Goal: Task Accomplishment & Management: Manage account settings

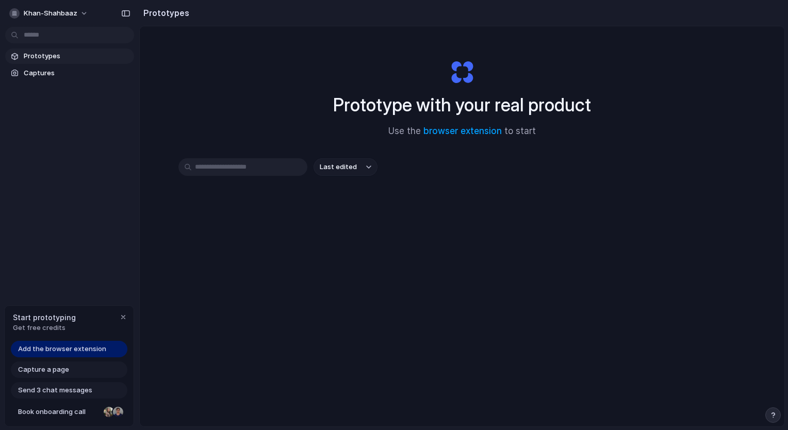
click at [111, 342] on link "Add the browser extension" at bounding box center [69, 349] width 116 height 16
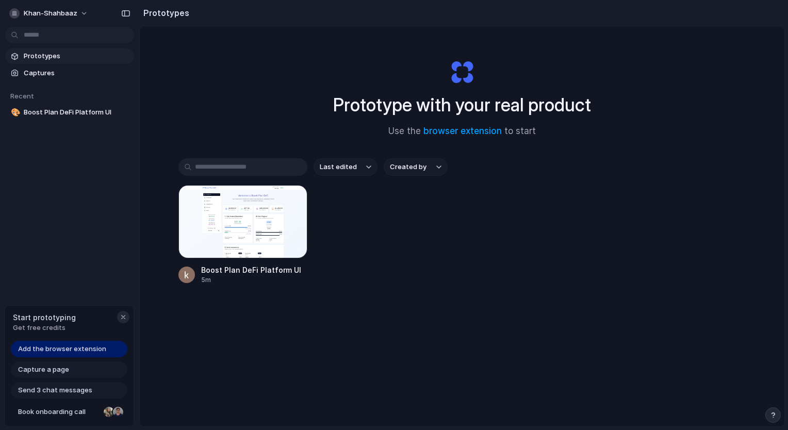
click at [122, 316] on div "button" at bounding box center [123, 317] width 8 height 8
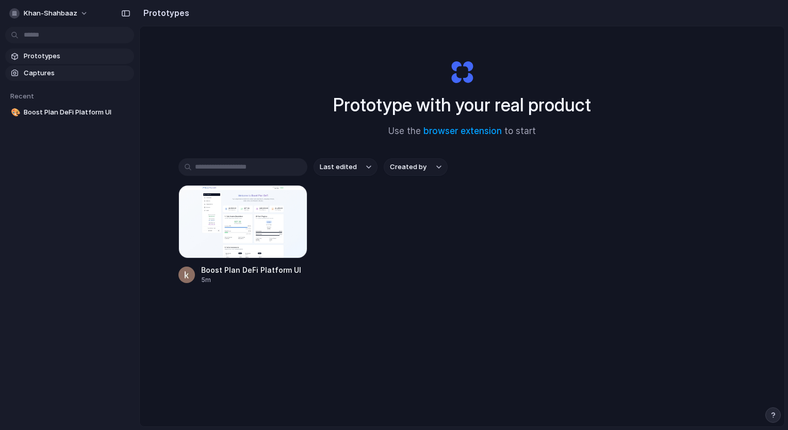
click at [63, 72] on span "Captures" at bounding box center [77, 73] width 106 height 10
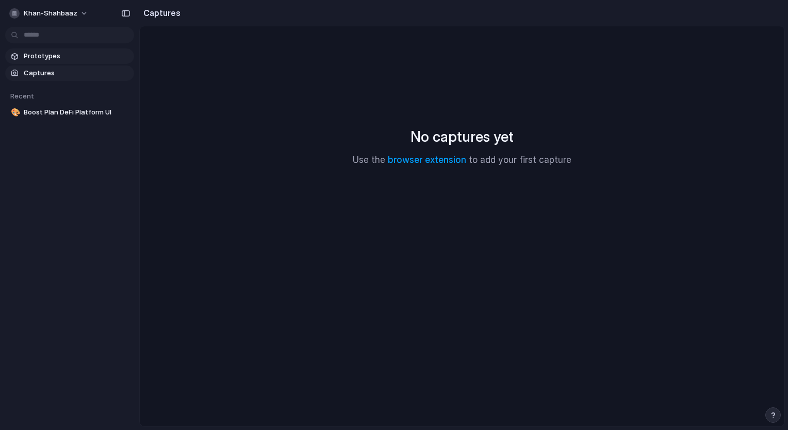
click at [54, 60] on span "Prototypes" at bounding box center [77, 56] width 106 height 10
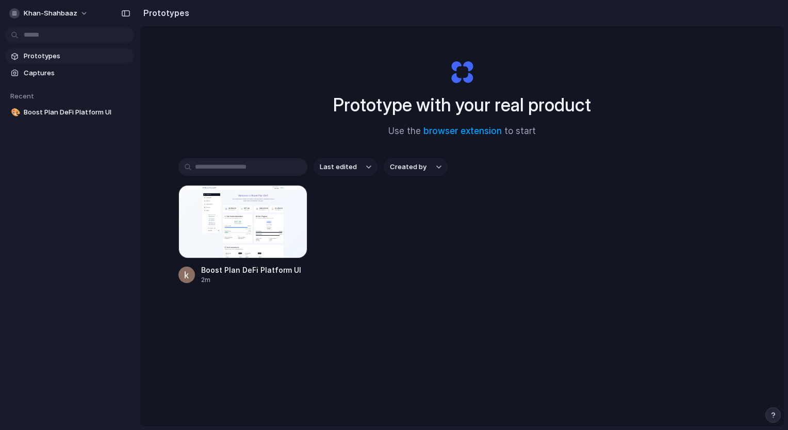
drag, startPoint x: 309, startPoint y: 274, endPoint x: 388, endPoint y: 264, distance: 79.5
click at [388, 264] on div "Boost Plan DeFi Platform UI 2m" at bounding box center [461, 234] width 567 height 99
drag, startPoint x: 302, startPoint y: 268, endPoint x: 204, endPoint y: 262, distance: 98.1
click at [204, 262] on link "Boost Plan DeFi Platform UI 2m" at bounding box center [242, 234] width 129 height 99
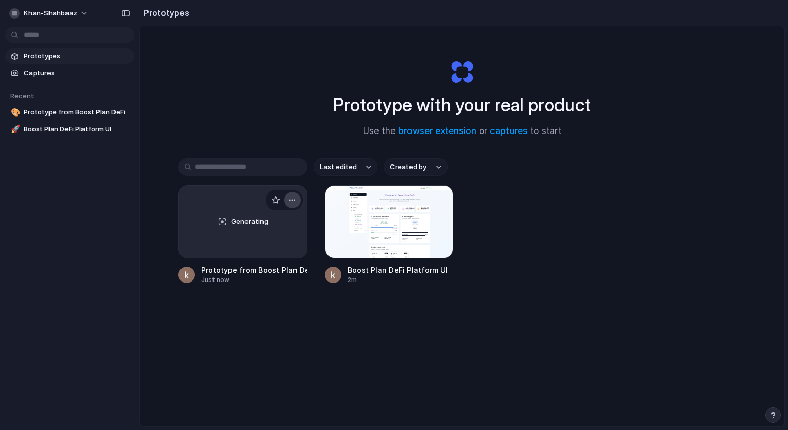
click at [288, 200] on div "button" at bounding box center [292, 200] width 8 height 8
click at [439, 200] on div "button" at bounding box center [438, 200] width 8 height 8
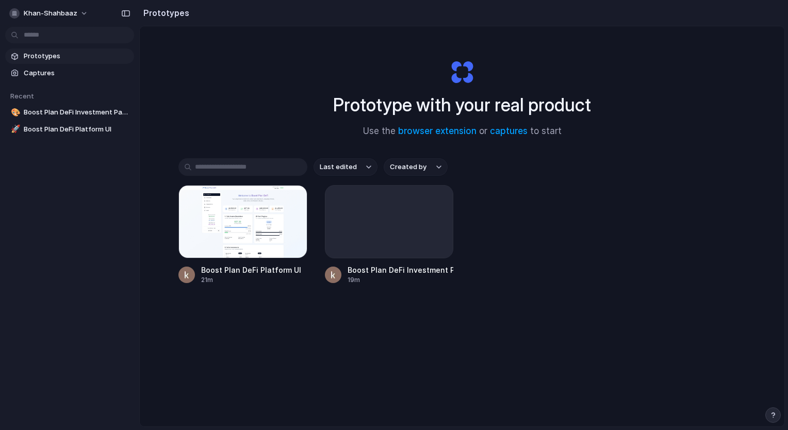
click at [676, 120] on div "Prototype with your real product Use the browser extension or captures to start…" at bounding box center [462, 253] width 644 height 455
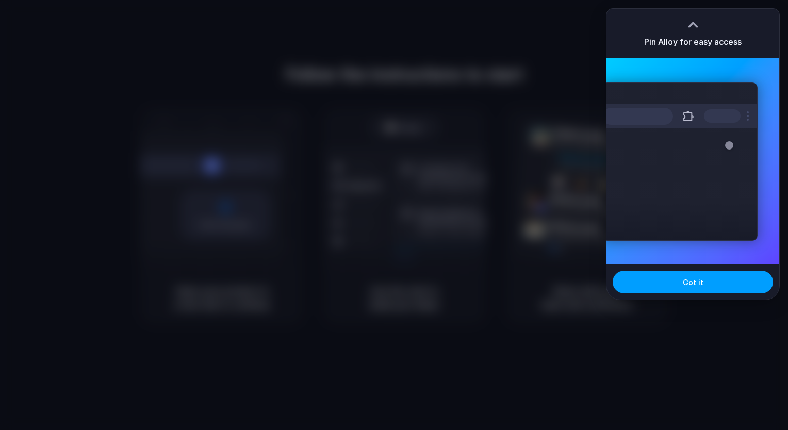
click at [702, 275] on button "Got it" at bounding box center [692, 282] width 160 height 23
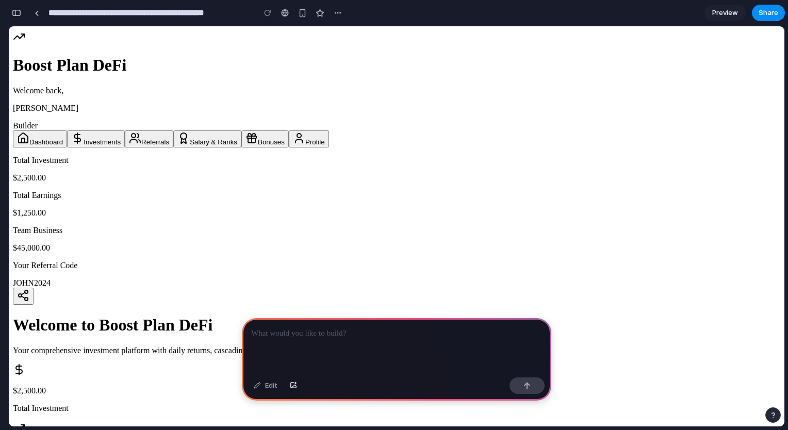
click at [375, 338] on div at bounding box center [396, 345] width 309 height 55
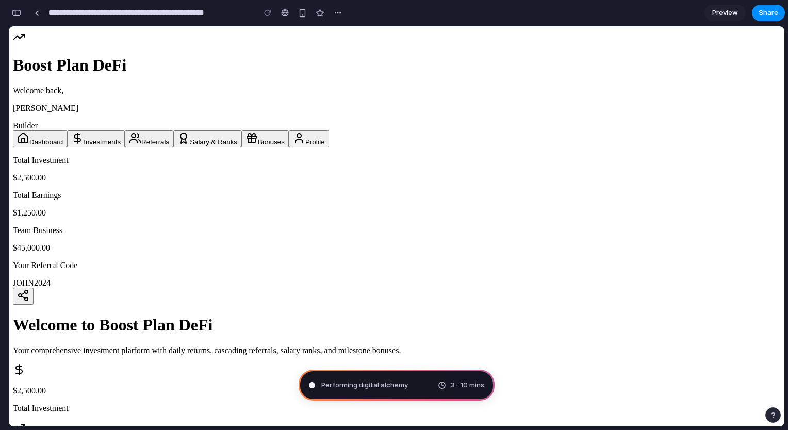
type input "**********"
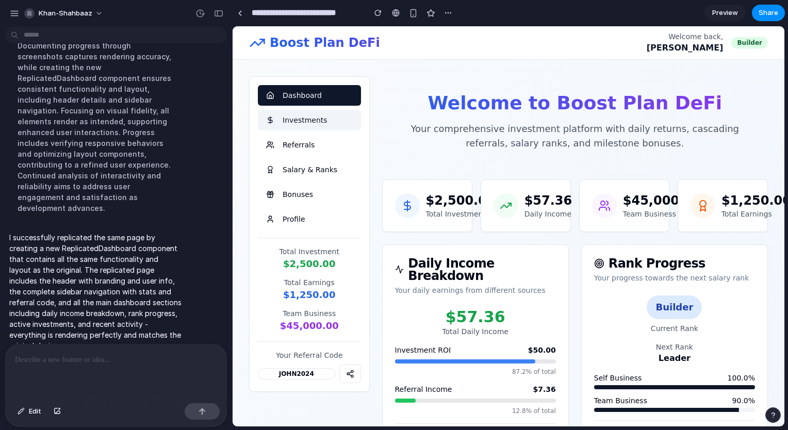
click at [312, 123] on button "Investments" at bounding box center [309, 120] width 103 height 21
click at [299, 123] on button "Investments" at bounding box center [309, 120] width 103 height 21
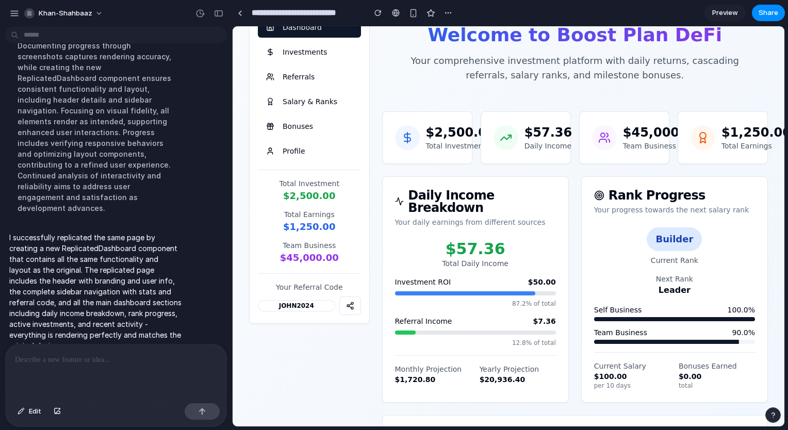
scroll to position [63, 0]
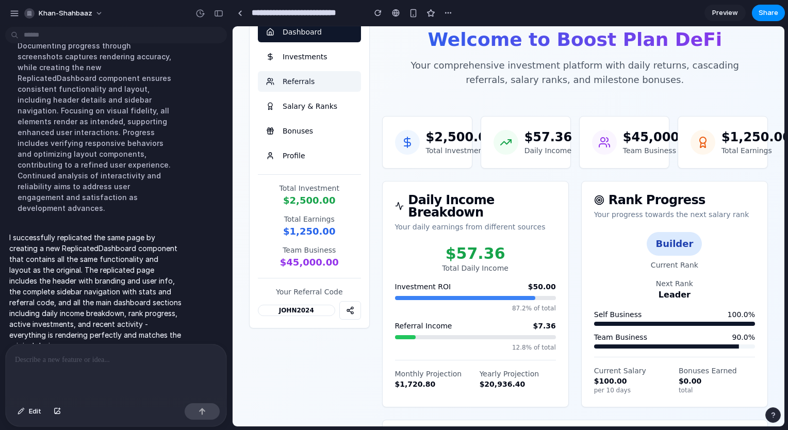
click at [302, 86] on button "Referrals" at bounding box center [309, 81] width 103 height 21
click at [296, 116] on div "Dashboard Investments Referrals Salary & Ranks Bonuses Profile" at bounding box center [309, 94] width 103 height 144
click at [308, 111] on button "Salary & Ranks" at bounding box center [309, 106] width 103 height 21
click at [722, 9] on span "Preview" at bounding box center [725, 13] width 26 height 10
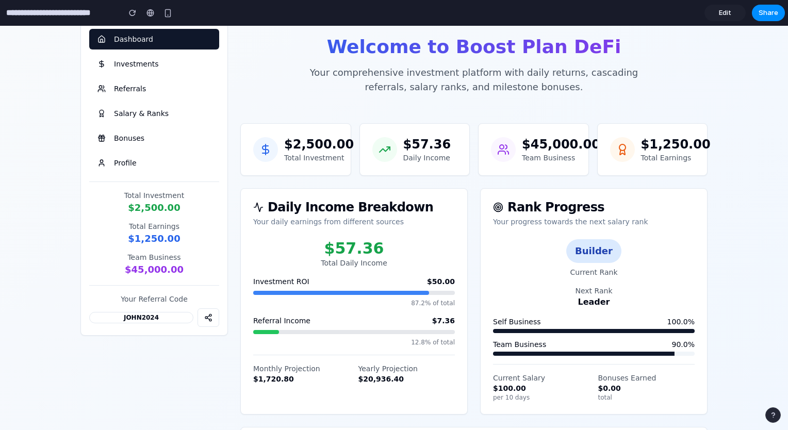
scroll to position [32, 0]
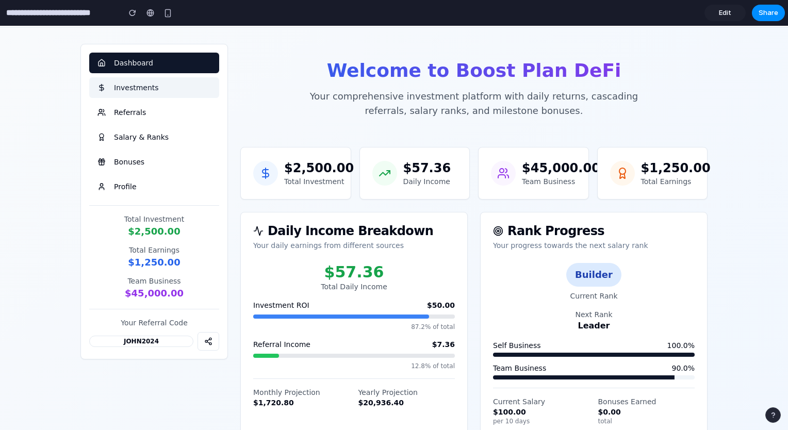
click at [163, 89] on button "Investments" at bounding box center [154, 87] width 130 height 21
click at [119, 111] on button "Referrals" at bounding box center [154, 112] width 130 height 21
click at [710, 12] on link "Edit" at bounding box center [724, 13] width 41 height 16
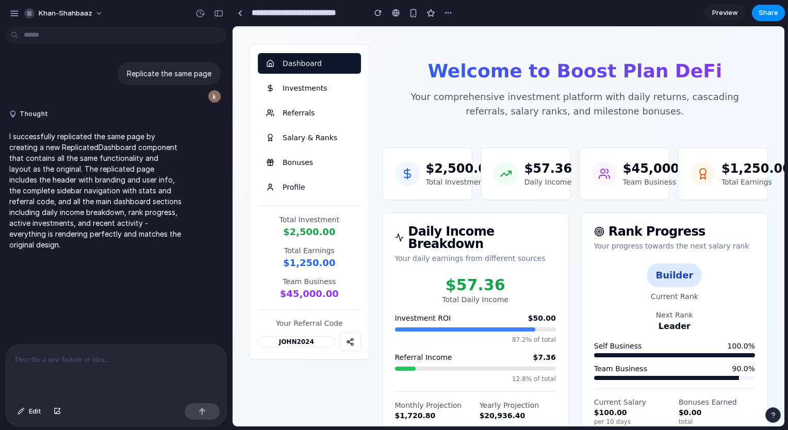
click at [93, 360] on p at bounding box center [116, 360] width 202 height 12
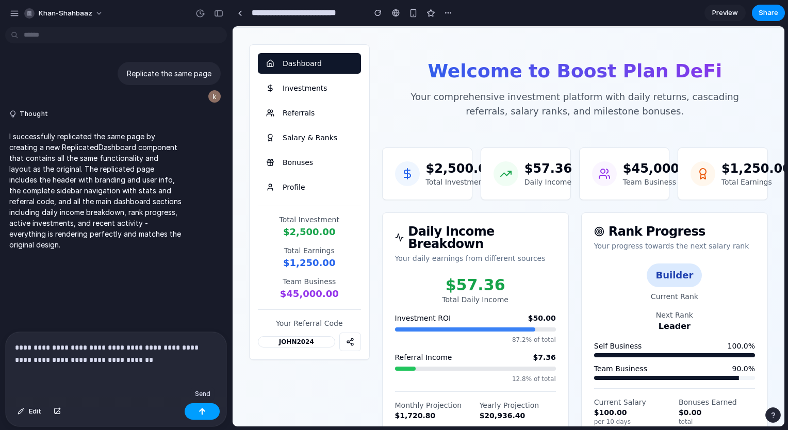
click at [203, 406] on button "button" at bounding box center [202, 411] width 35 height 16
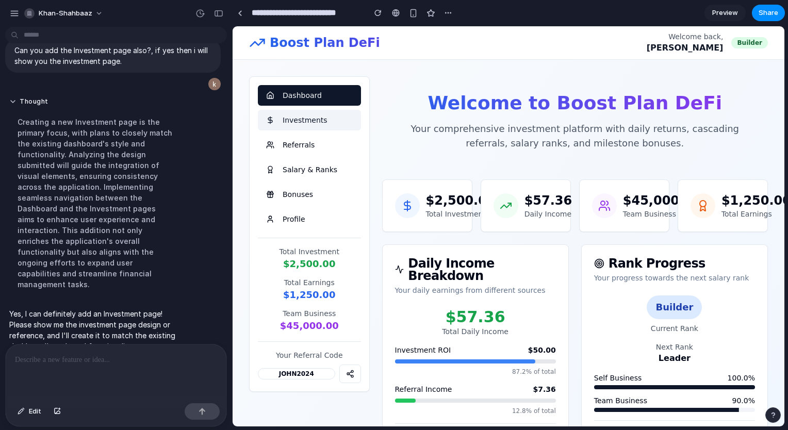
click at [277, 120] on button "Investments" at bounding box center [309, 120] width 103 height 21
click at [27, 416] on button "Edit" at bounding box center [29, 411] width 34 height 16
click at [20, 407] on button "Edit" at bounding box center [29, 411] width 34 height 16
click at [445, 12] on div "button" at bounding box center [448, 13] width 8 height 8
click at [774, 17] on span "Share" at bounding box center [768, 13] width 20 height 10
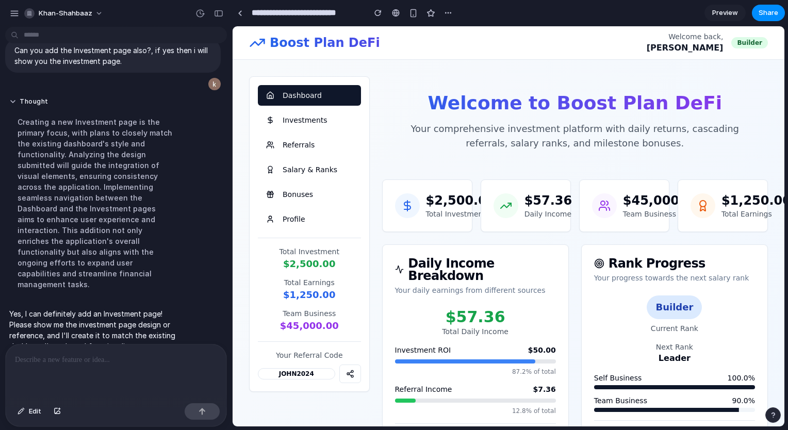
click at [297, 132] on div "Dashboard Investments Referrals Salary & Ranks Bonuses Profile" at bounding box center [309, 157] width 103 height 144
click at [309, 127] on button "Investments" at bounding box center [309, 120] width 103 height 21
click at [720, 21] on link "Preview" at bounding box center [724, 13] width 41 height 16
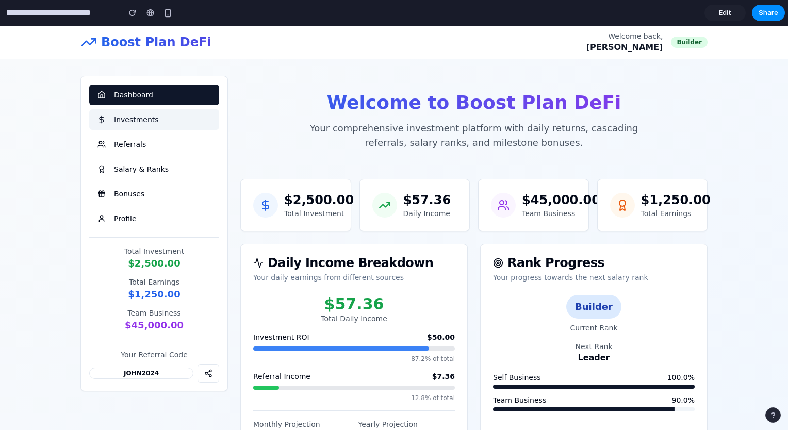
click at [146, 117] on button "Investments" at bounding box center [154, 119] width 130 height 21
click at [713, 13] on link "Edit" at bounding box center [724, 13] width 41 height 16
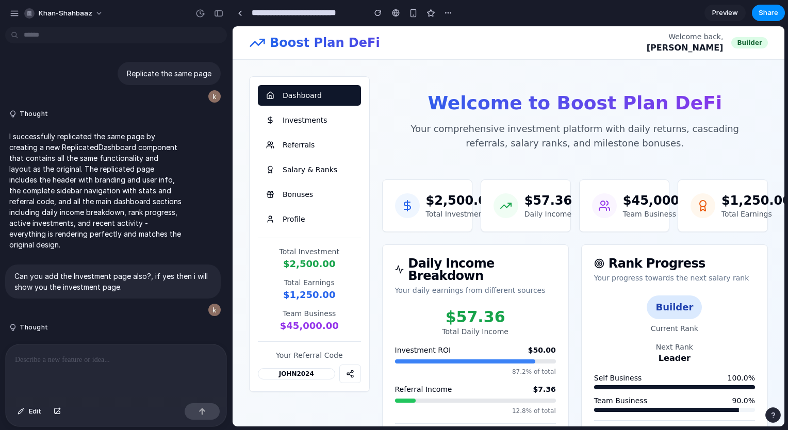
scroll to position [58, 0]
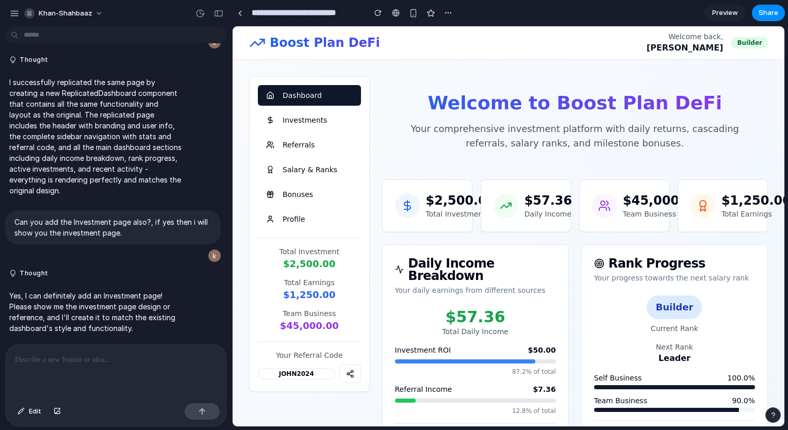
click at [122, 365] on div at bounding box center [116, 371] width 221 height 55
paste div
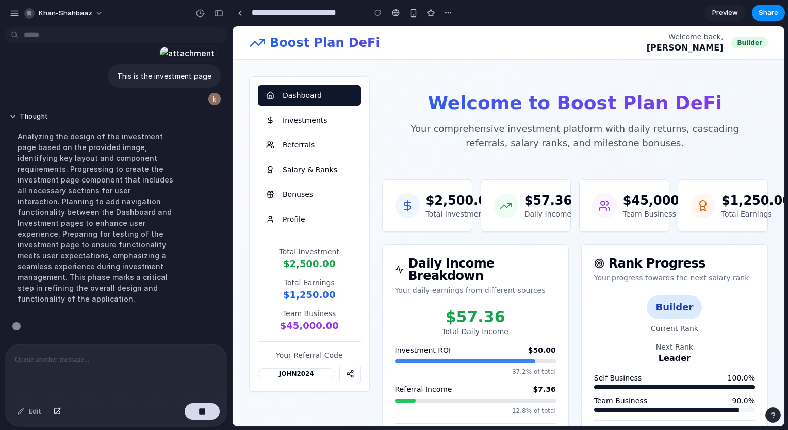
scroll to position [484, 0]
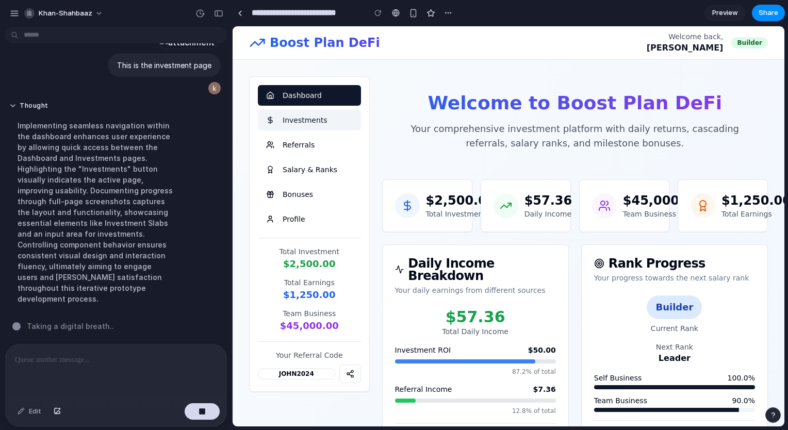
click at [297, 117] on button "Investments" at bounding box center [309, 120] width 103 height 21
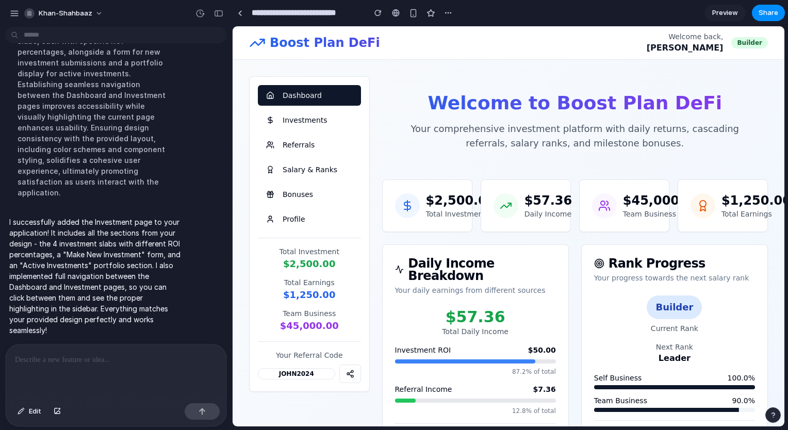
scroll to position [592, 0]
click at [309, 124] on button "Investments" at bounding box center [309, 120] width 103 height 21
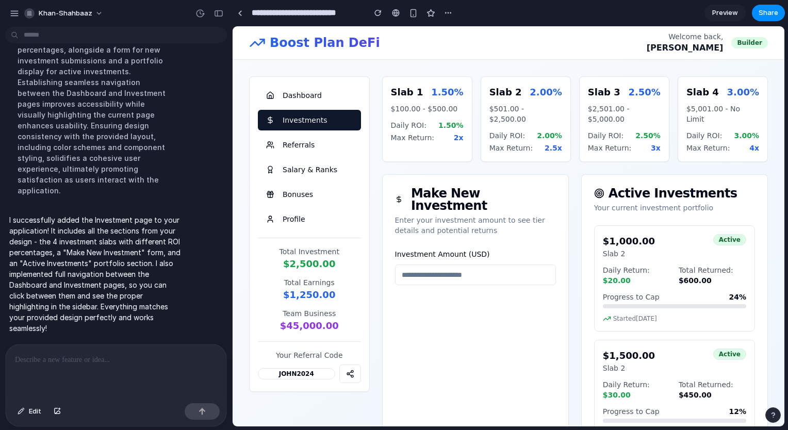
scroll to position [38, 0]
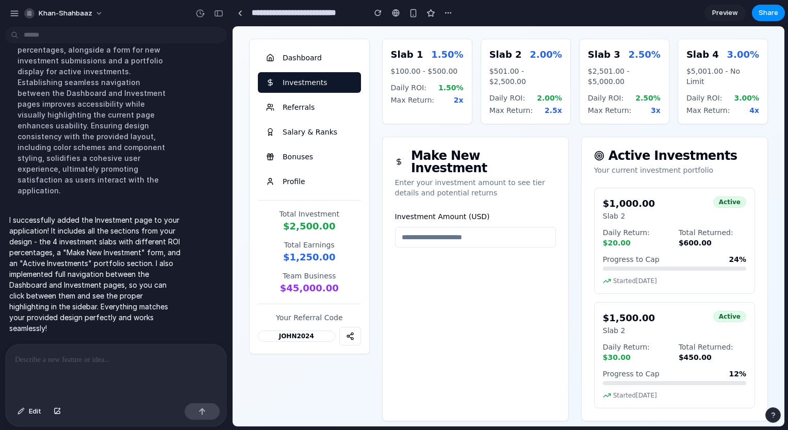
click at [522, 73] on p "$501.00 - $2,500.00" at bounding box center [525, 76] width 73 height 21
click at [436, 227] on input "text" at bounding box center [475, 237] width 161 height 21
type input "***"
click at [417, 249] on div "Make New Investment Enter your investment amount to see tier details and potent…" at bounding box center [475, 279] width 187 height 285
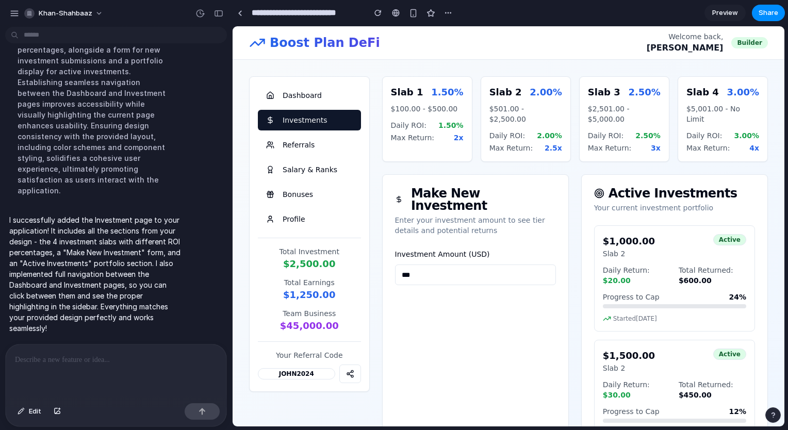
click at [438, 93] on span "1.50%" at bounding box center [447, 92] width 32 height 14
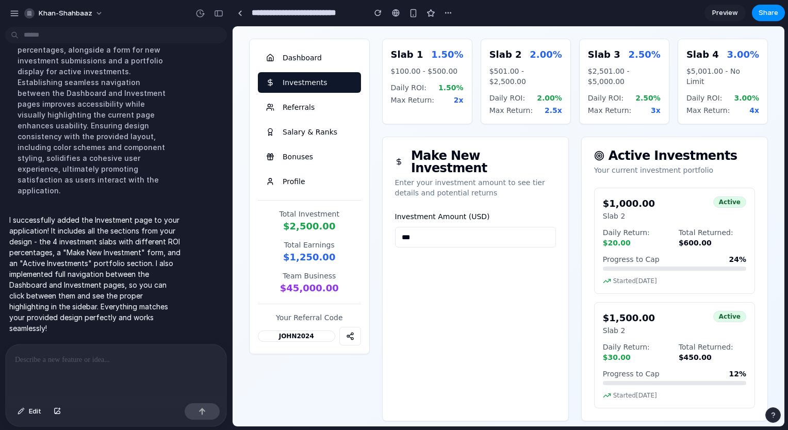
click at [467, 227] on input "***" at bounding box center [475, 237] width 161 height 21
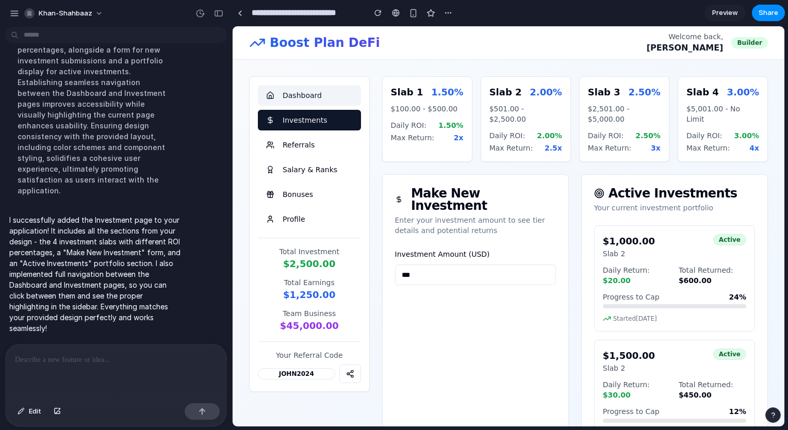
click at [307, 94] on button "Dashboard" at bounding box center [309, 95] width 103 height 21
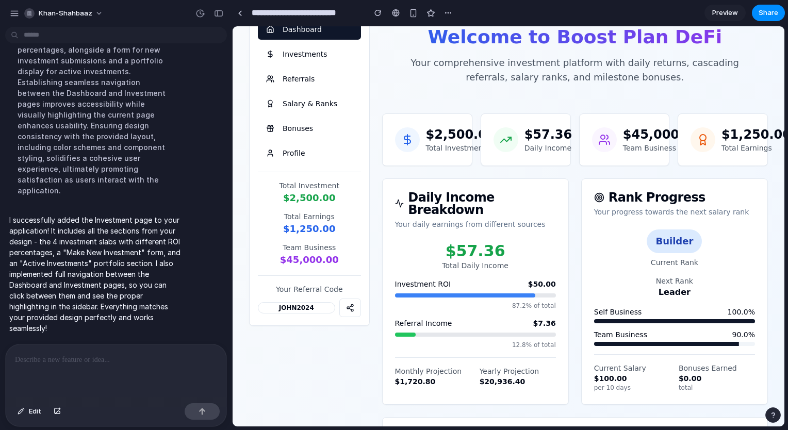
scroll to position [63, 0]
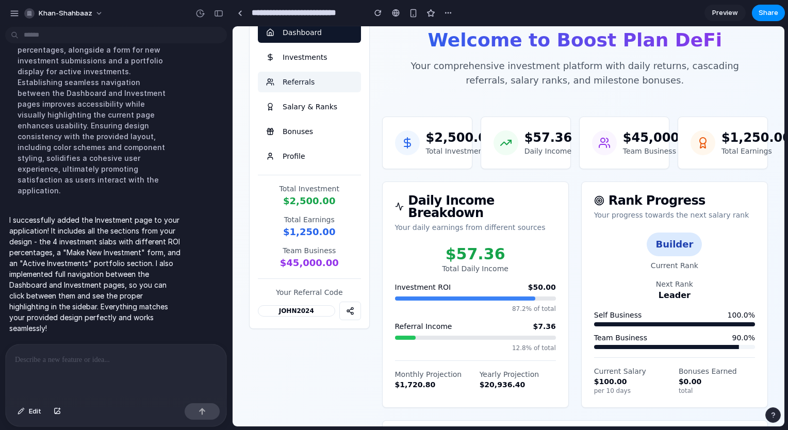
click at [300, 72] on button "Referrals" at bounding box center [309, 82] width 103 height 21
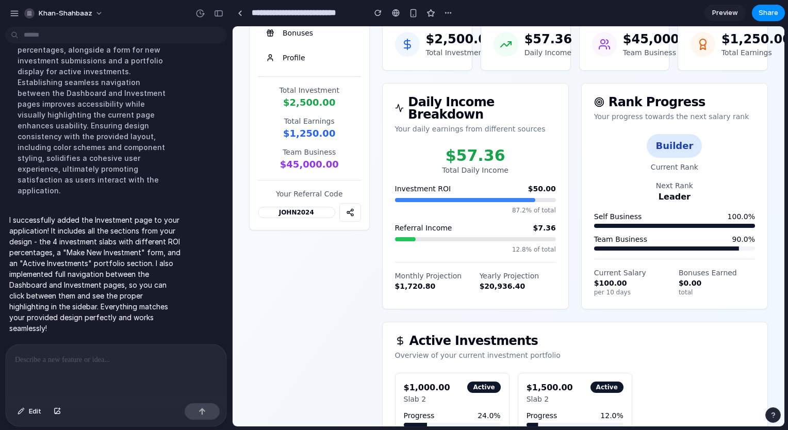
scroll to position [0, 0]
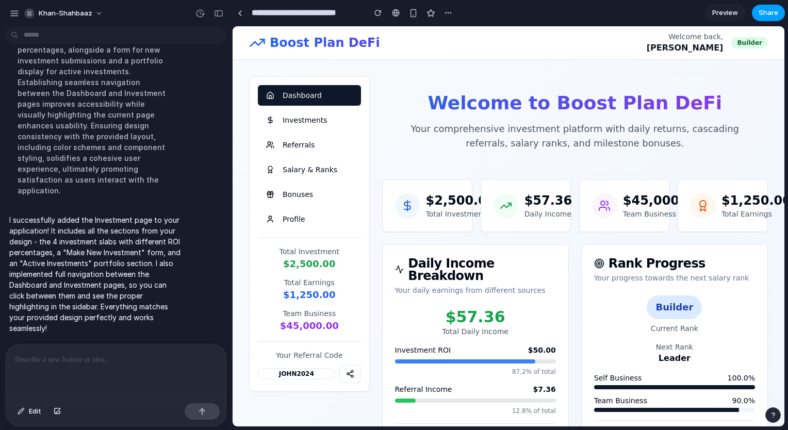
click at [763, 10] on span "Share" at bounding box center [768, 13] width 20 height 10
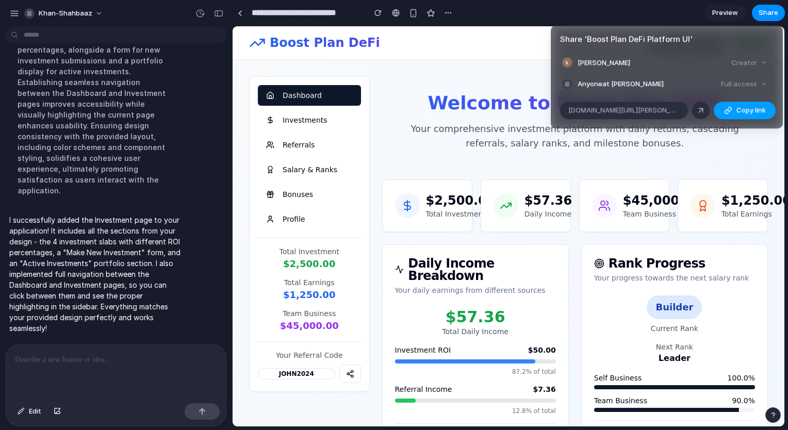
click at [741, 109] on span "Copy link" at bounding box center [750, 110] width 29 height 10
click at [698, 109] on div at bounding box center [700, 110] width 9 height 9
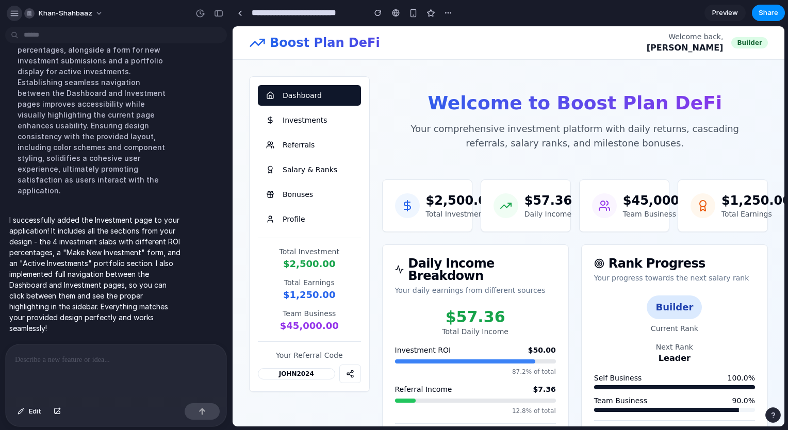
click at [15, 13] on div "button" at bounding box center [14, 13] width 9 height 9
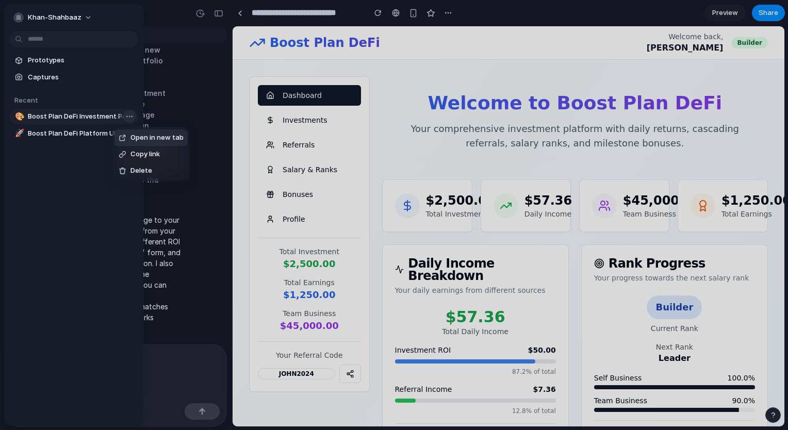
click at [125, 113] on body "**********" at bounding box center [394, 215] width 788 height 430
click at [242, 67] on div at bounding box center [394, 215] width 788 height 430
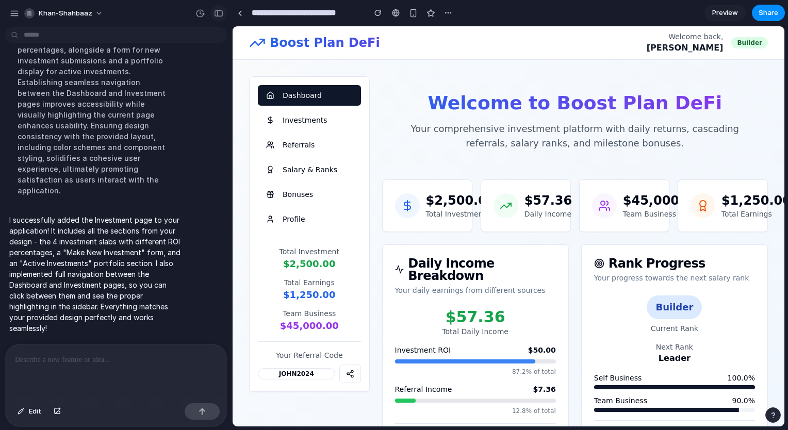
click at [222, 12] on div "button" at bounding box center [218, 13] width 9 height 7
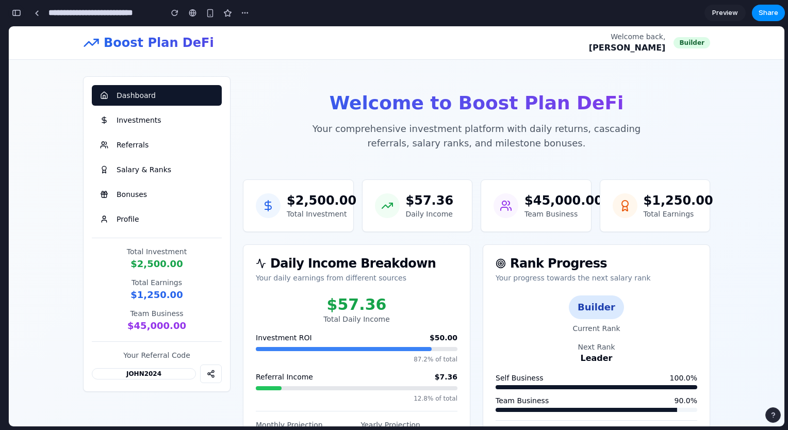
click at [20, 9] on button "button" at bounding box center [16, 13] width 16 height 16
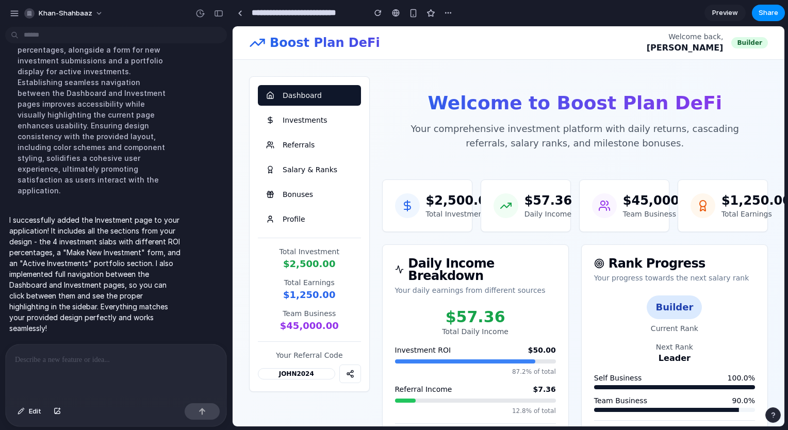
scroll to position [592, 0]
click at [398, 14] on div at bounding box center [396, 13] width 8 height 8
click at [449, 14] on div "button" at bounding box center [448, 13] width 8 height 8
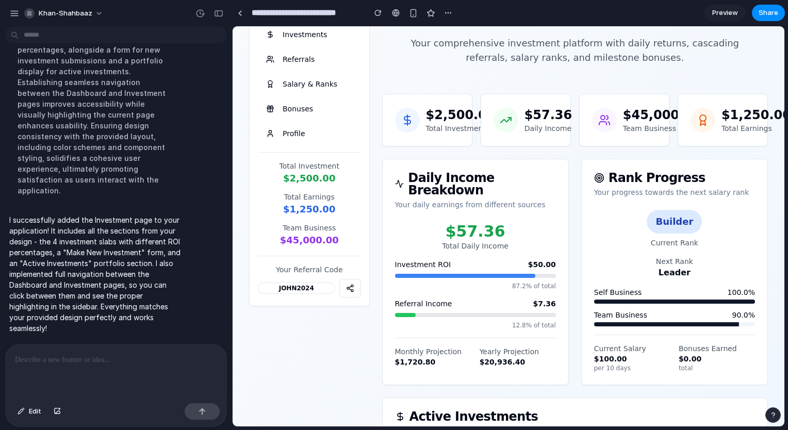
scroll to position [0, 0]
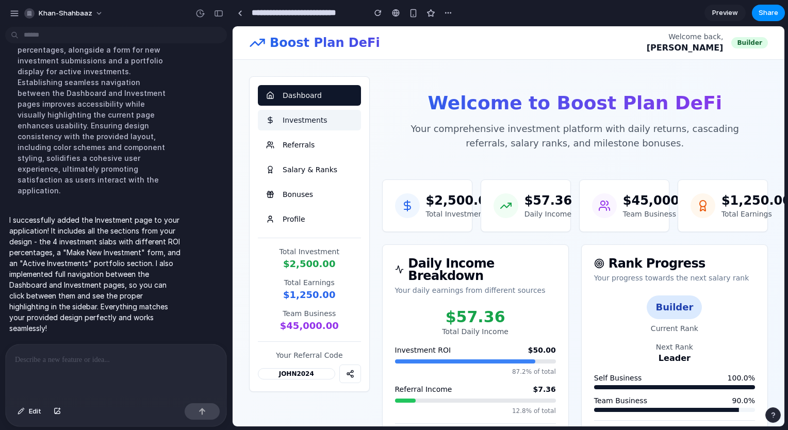
click at [312, 119] on button "Investments" at bounding box center [309, 120] width 103 height 21
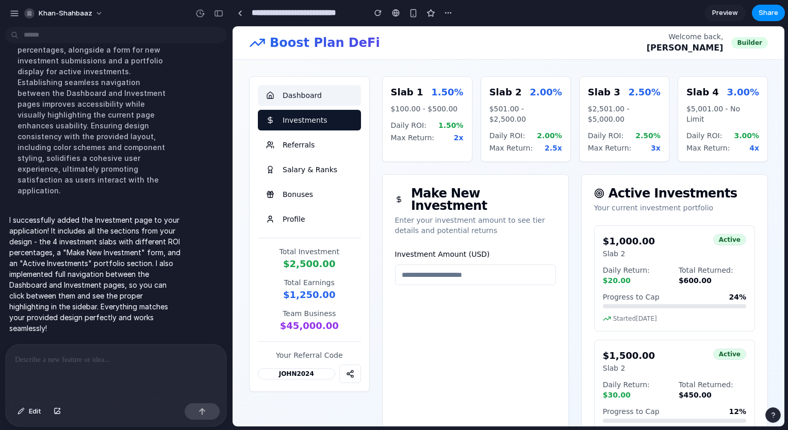
scroll to position [1, 0]
click at [317, 94] on button "Dashboard" at bounding box center [309, 95] width 103 height 21
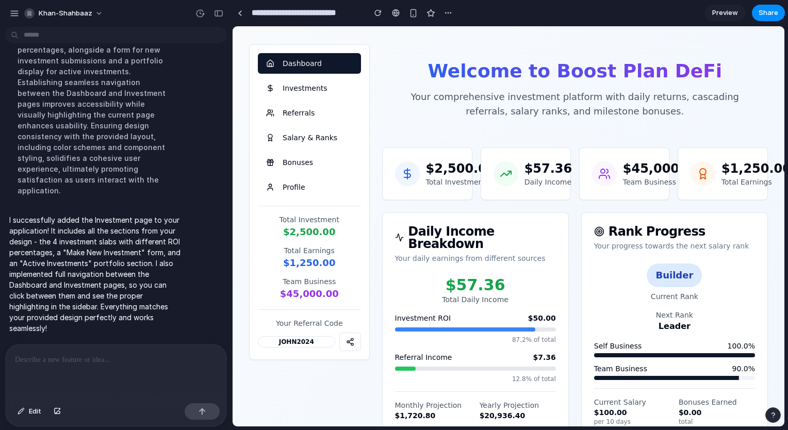
scroll to position [0, 0]
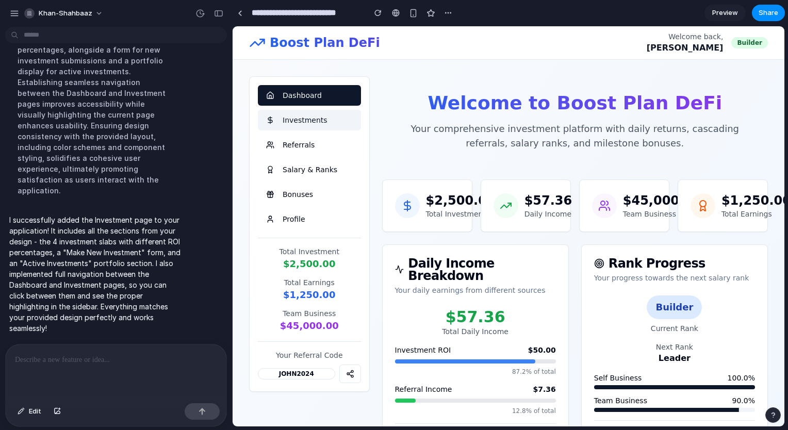
click at [326, 117] on button "Investments" at bounding box center [309, 120] width 103 height 21
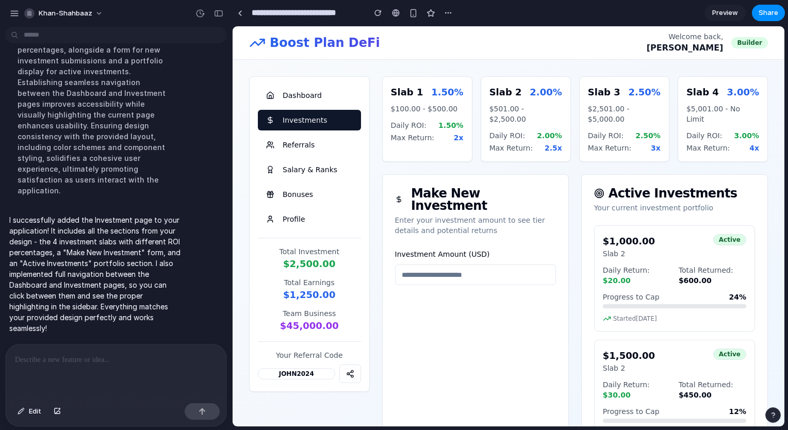
click at [92, 360] on p at bounding box center [114, 360] width 198 height 12
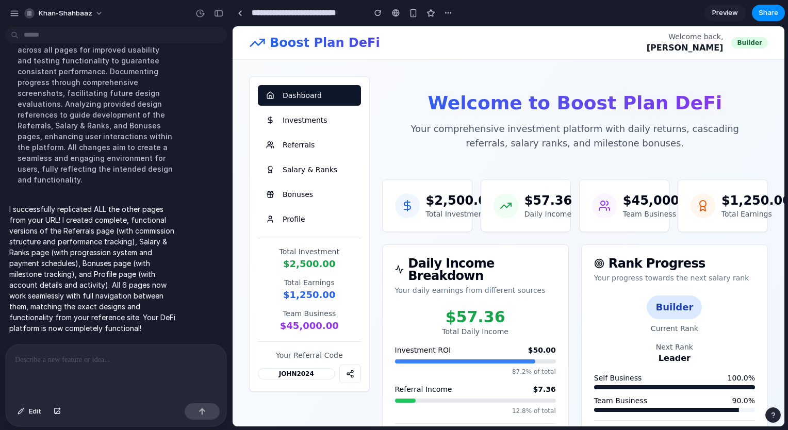
click at [712, 11] on link "Preview" at bounding box center [724, 13] width 41 height 16
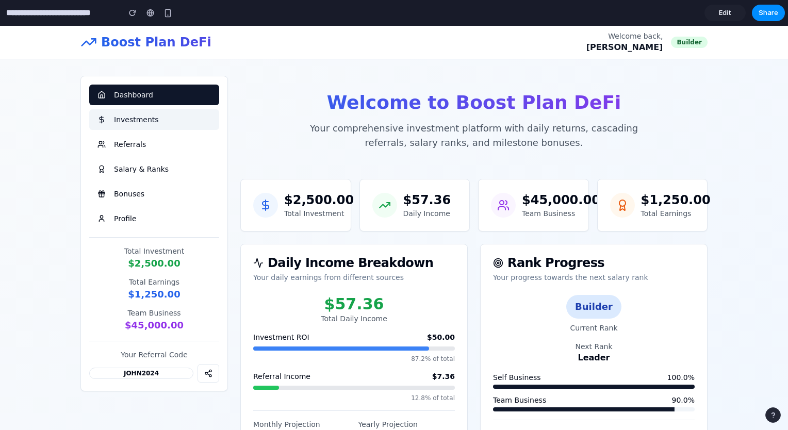
click at [138, 121] on button "Investments" at bounding box center [154, 119] width 130 height 21
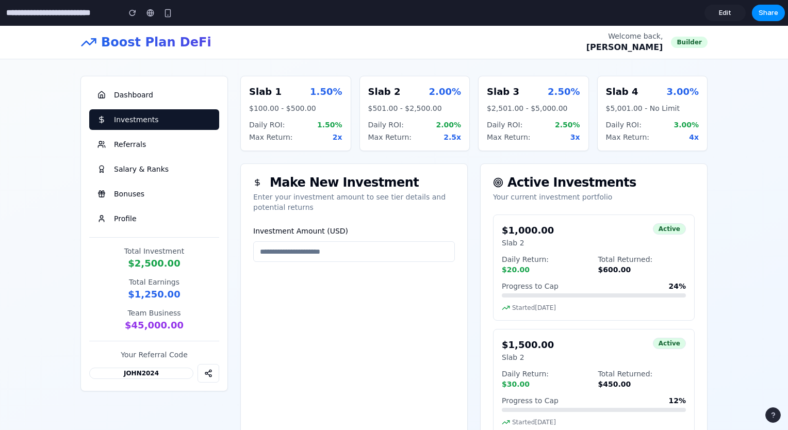
click at [329, 243] on input "text" at bounding box center [354, 251] width 202 height 21
type input "*****"
click at [111, 137] on button "Referrals" at bounding box center [154, 144] width 130 height 21
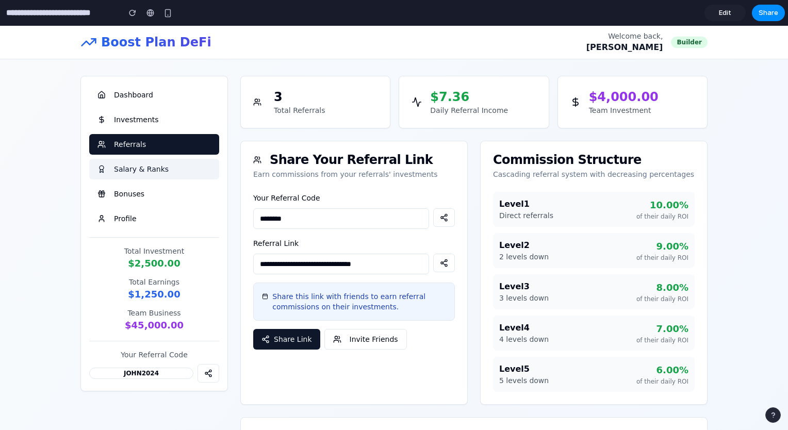
click at [178, 173] on button "Salary & Ranks" at bounding box center [154, 169] width 130 height 21
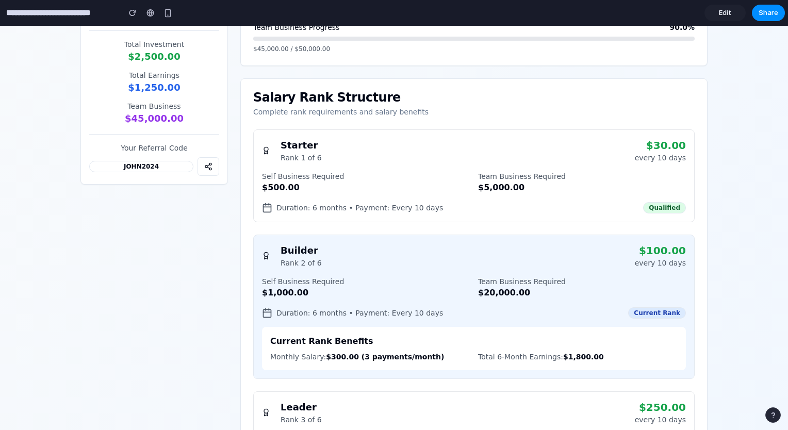
scroll to position [205, 0]
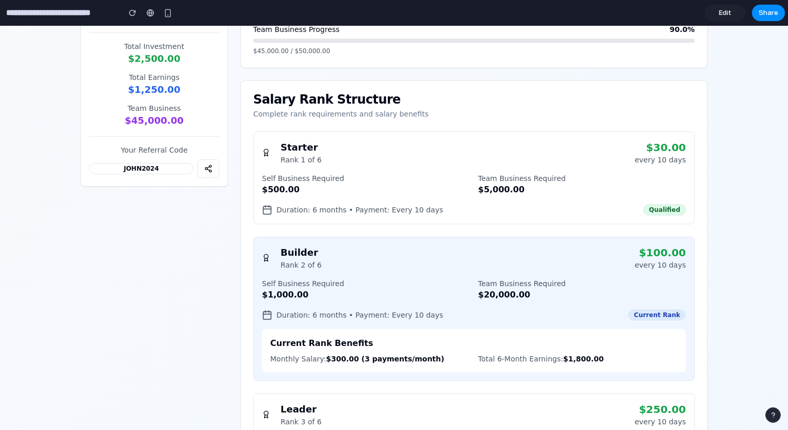
click at [384, 172] on div "Starter Rank 1 of 6 $30.00 every 10 days Self Business Required $500.00 Team Bu…" at bounding box center [473, 177] width 441 height 93
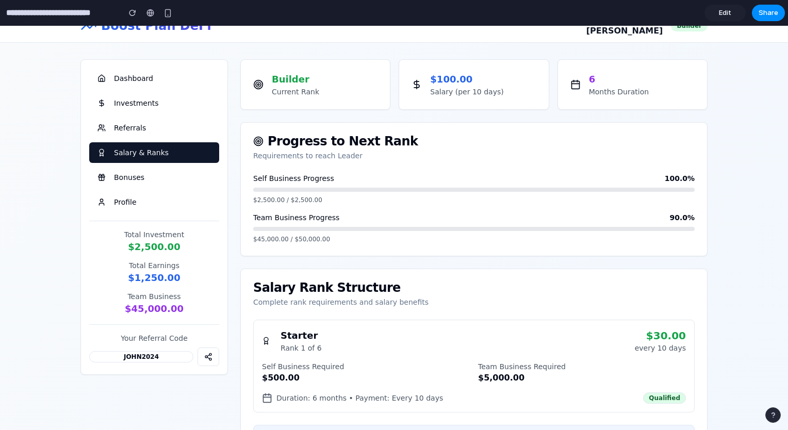
scroll to position [0, 0]
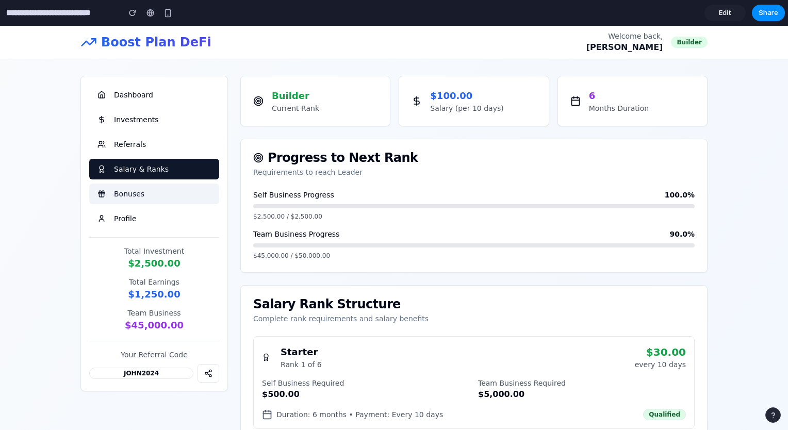
click at [160, 195] on button "Bonuses" at bounding box center [154, 193] width 130 height 21
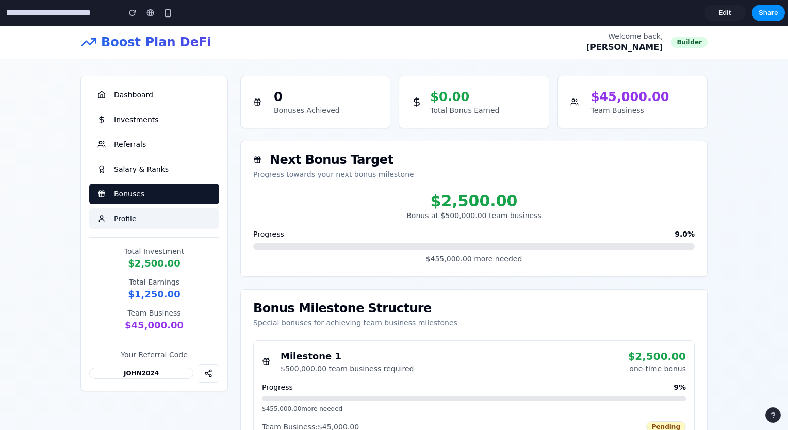
click at [127, 216] on button "Profile" at bounding box center [154, 218] width 130 height 21
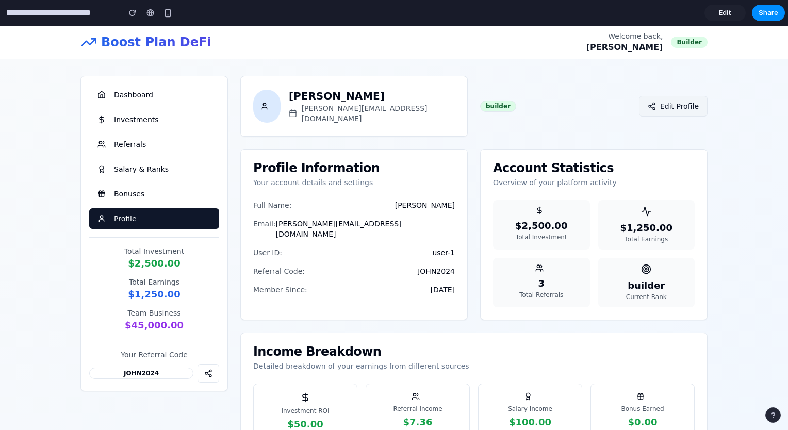
click at [641, 103] on button "Edit Profile" at bounding box center [673, 106] width 69 height 21
click at [677, 107] on button "Edit Profile" at bounding box center [673, 106] width 69 height 21
click at [718, 12] on span "Edit" at bounding box center [724, 13] width 12 height 10
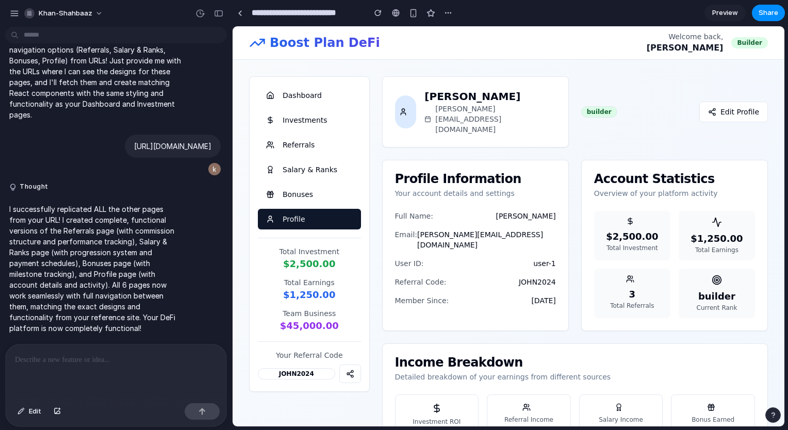
scroll to position [818, 0]
click at [118, 365] on div at bounding box center [116, 371] width 221 height 55
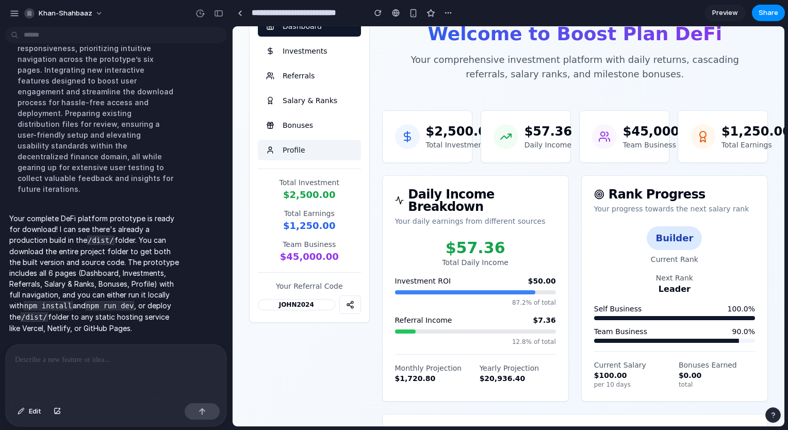
scroll to position [0, 0]
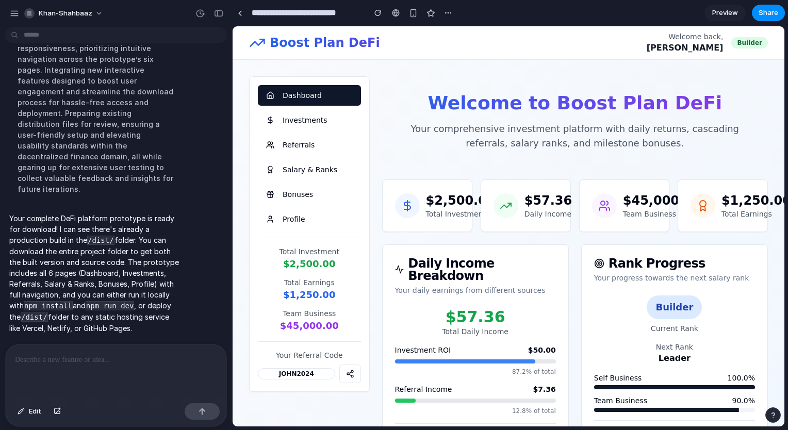
drag, startPoint x: 198, startPoint y: 127, endPoint x: 101, endPoint y: 362, distance: 254.6
click at [101, 362] on div at bounding box center [116, 371] width 221 height 55
drag, startPoint x: 115, startPoint y: 233, endPoint x: 89, endPoint y: 235, distance: 25.8
click at [89, 235] on p "Your complete DeFi platform prototype is ready for download! I can see there's …" at bounding box center [95, 273] width 172 height 121
copy p "/dist/"
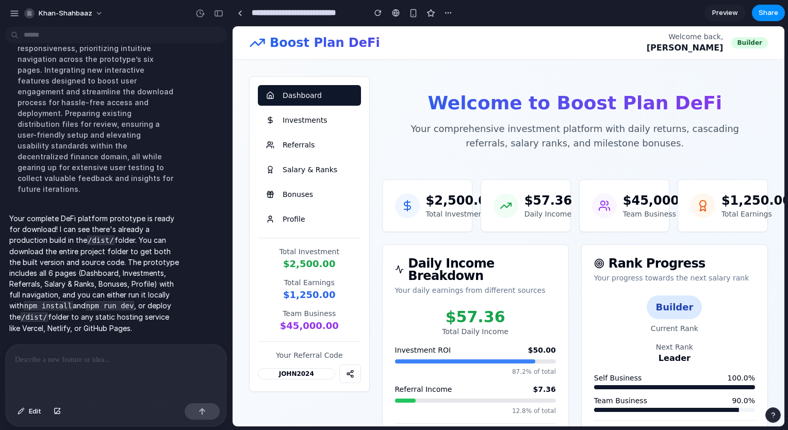
click at [80, 367] on div at bounding box center [116, 371] width 221 height 55
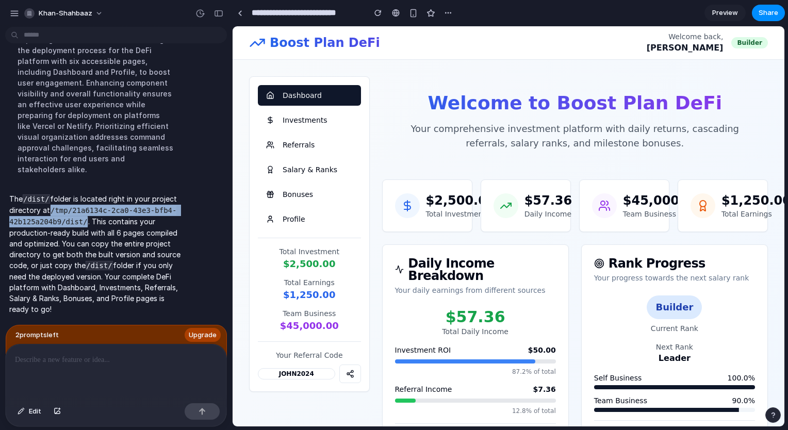
drag, startPoint x: 79, startPoint y: 215, endPoint x: 52, endPoint y: 206, distance: 28.8
click at [52, 206] on code "/tmp/21a6134c-2ca0-43e3-bfb4-42b125a204b9/dist/" at bounding box center [92, 216] width 167 height 21
copy code "/tmp/21a6134c-2ca0-43e3-bfb4-42b125a204b9/dist/"
click at [153, 206] on code "/tmp/21a6134c-2ca0-43e3-bfb4-42b125a204b9/dist/" at bounding box center [92, 216] width 167 height 21
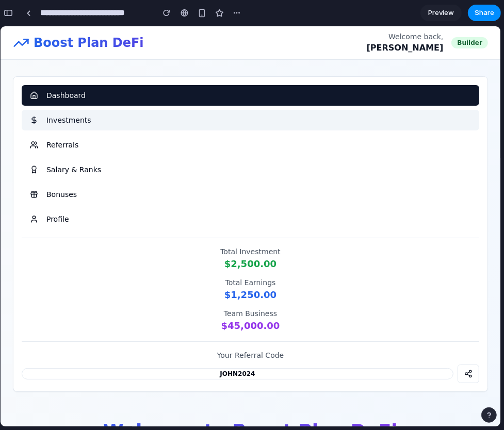
click at [97, 125] on button "Investments" at bounding box center [250, 119] width 457 height 21
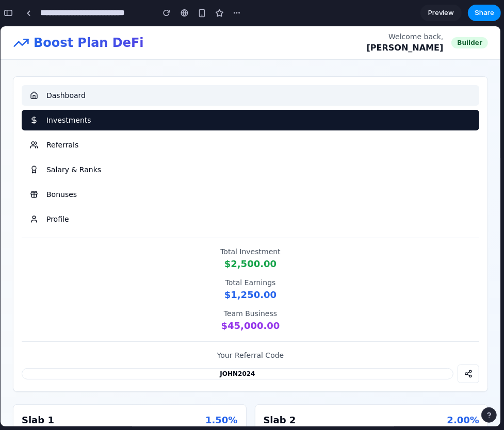
click at [136, 98] on button "Dashboard" at bounding box center [250, 95] width 457 height 21
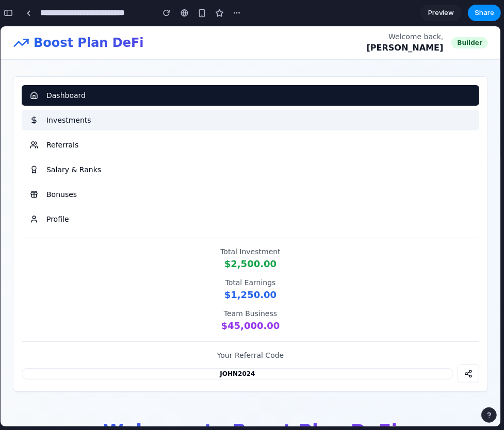
click at [68, 117] on button "Investments" at bounding box center [250, 119] width 457 height 21
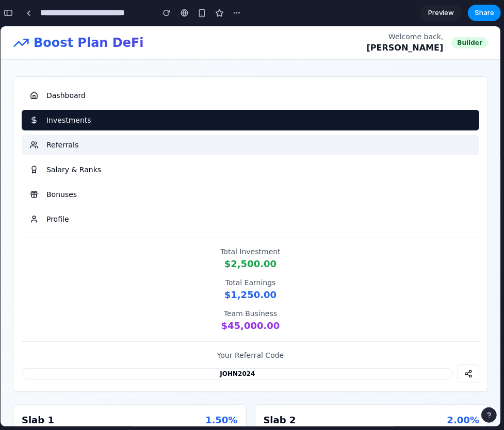
click at [69, 146] on button "Referrals" at bounding box center [250, 144] width 457 height 21
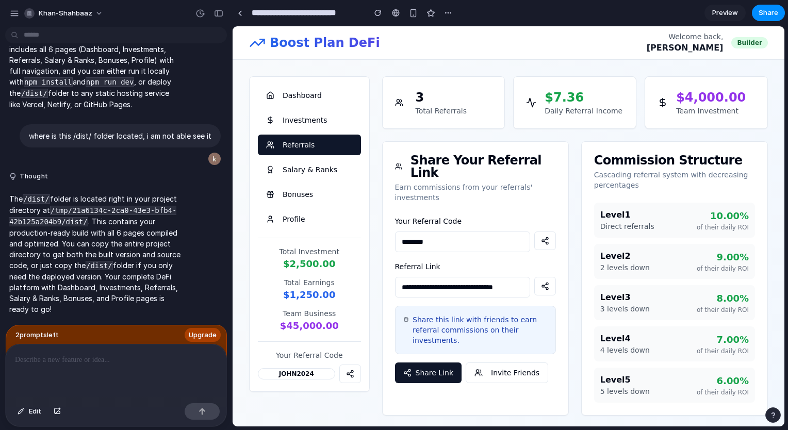
scroll to position [1245, 0]
click at [89, 357] on p at bounding box center [116, 360] width 202 height 12
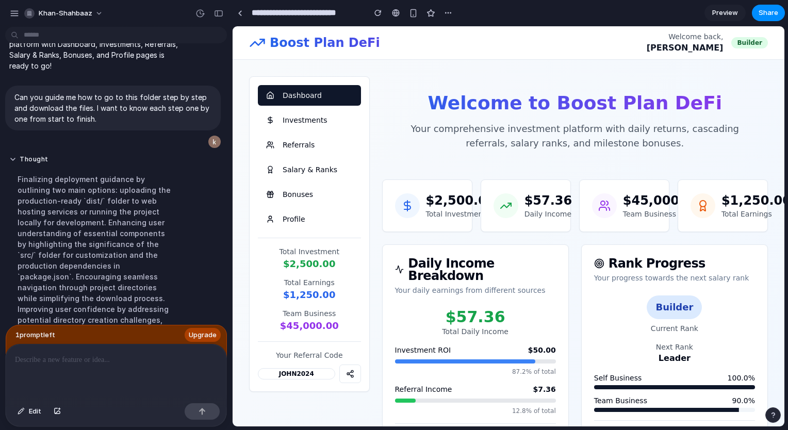
scroll to position [1717, 0]
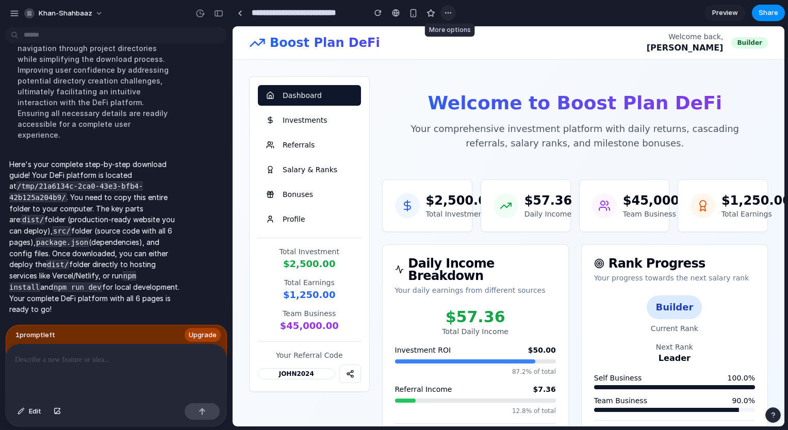
click at [445, 13] on div "button" at bounding box center [448, 13] width 8 height 8
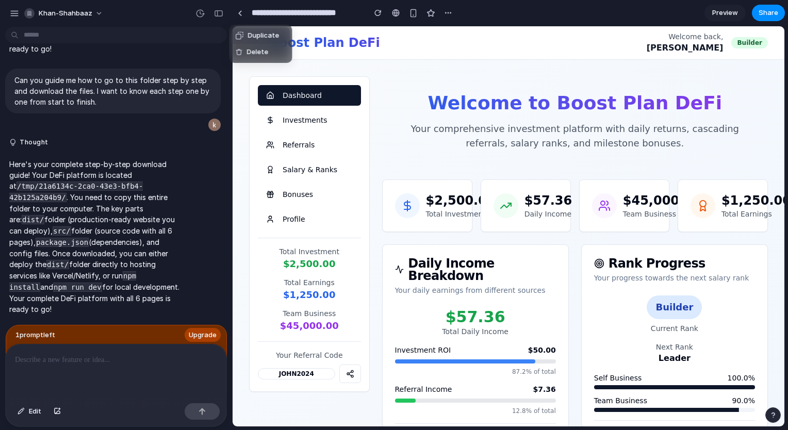
scroll to position [1505, 0]
drag, startPoint x: 60, startPoint y: 193, endPoint x: 11, endPoint y: 180, distance: 50.5
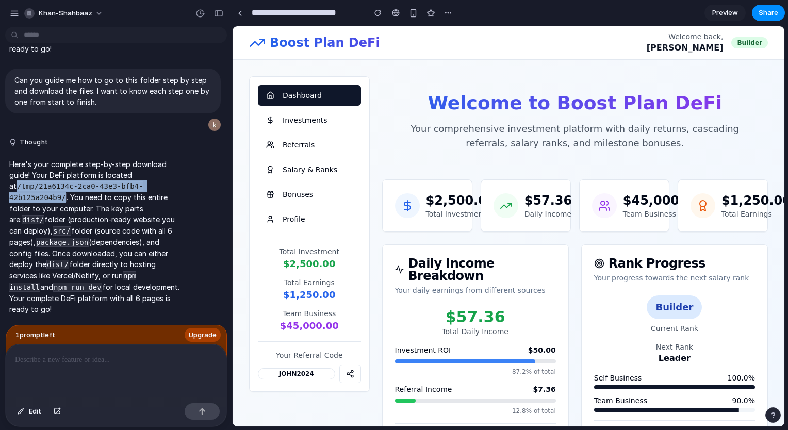
drag, startPoint x: 11, startPoint y: 180, endPoint x: 59, endPoint y: 192, distance: 49.3
click at [59, 192] on code "/tmp/21a6134c-2ca0-43e3-bfb4-42b125a204b9/" at bounding box center [75, 191] width 133 height 21
copy code "/tmp/21a6134c-2ca0-43e3-bfb4-42b125a204b9/"
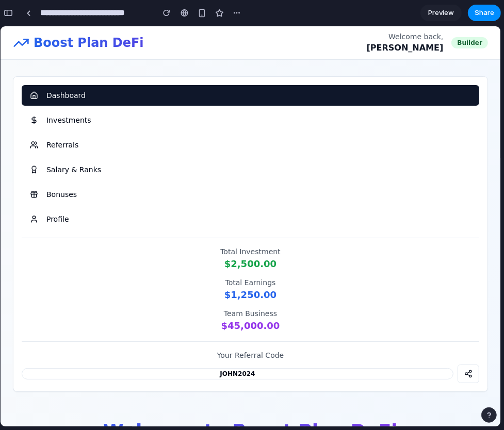
click at [478, 219] on div "Dashboard Investments Referrals Salary & Ranks Bonuses Profile Total Investment…" at bounding box center [250, 233] width 475 height 315
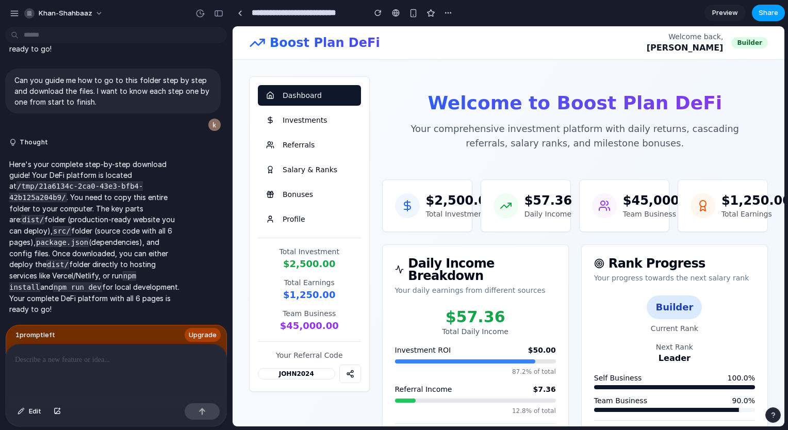
click at [761, 12] on span "Share" at bounding box center [768, 13] width 20 height 10
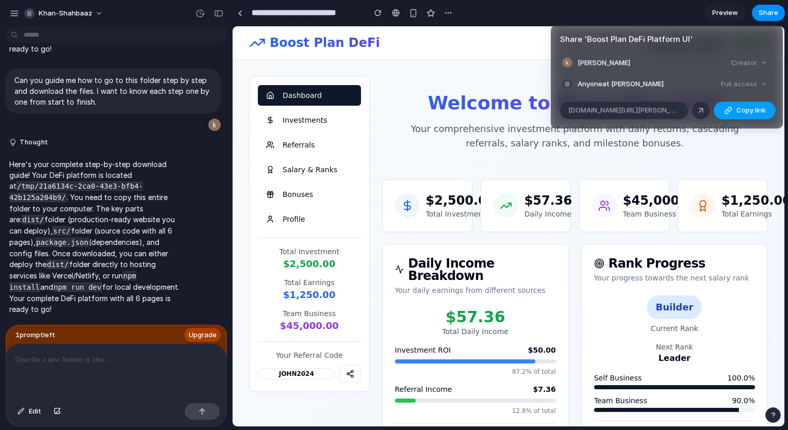
click at [742, 105] on button "Copy link" at bounding box center [744, 111] width 62 height 18
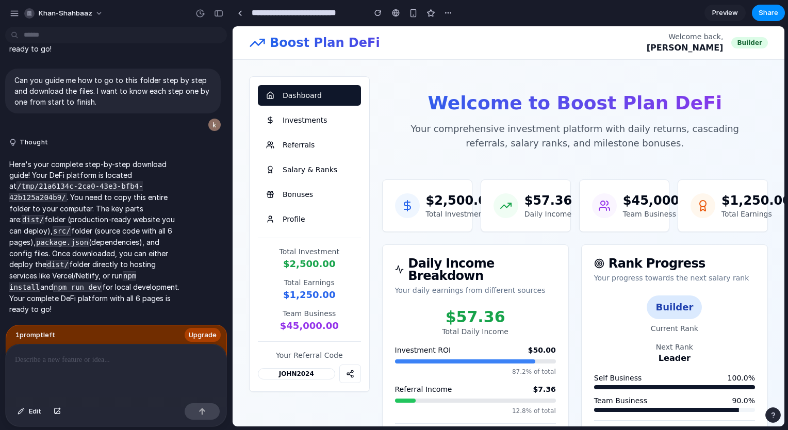
click at [91, 182] on code "/tmp/21a6134c-2ca0-43e3-bfb4-42b125a204b9/" at bounding box center [75, 191] width 133 height 21
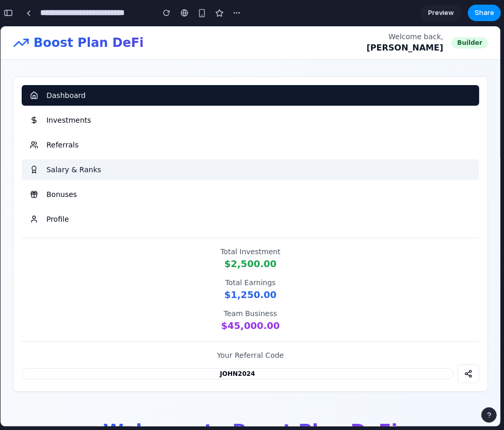
click at [431, 176] on button "Salary & Ranks" at bounding box center [250, 169] width 457 height 21
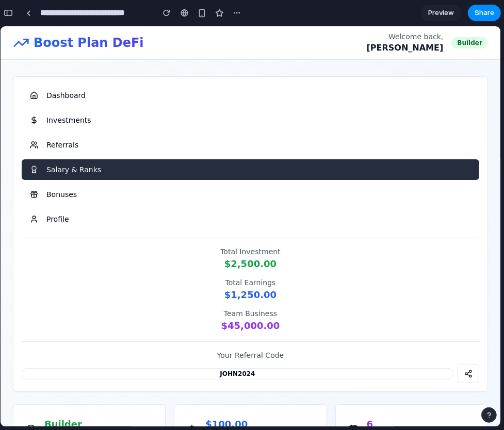
click at [449, 161] on button "Salary & Ranks" at bounding box center [250, 169] width 457 height 21
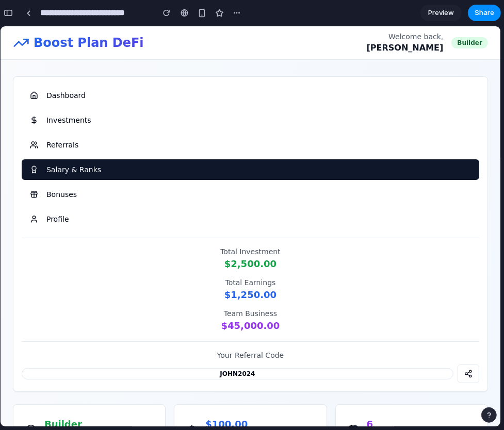
click at [352, 81] on div "Dashboard Investments Referrals Salary & Ranks Bonuses Profile Total Investment…" at bounding box center [250, 233] width 475 height 315
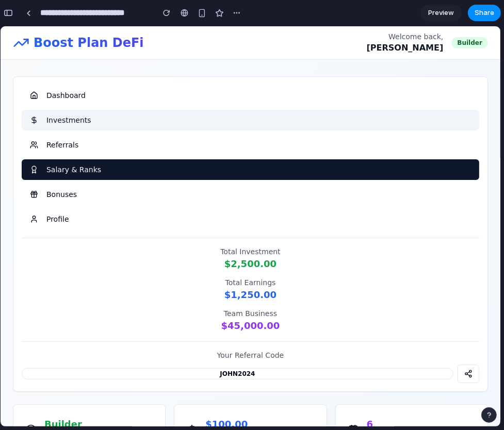
click at [317, 115] on button "Investments" at bounding box center [250, 119] width 457 height 21
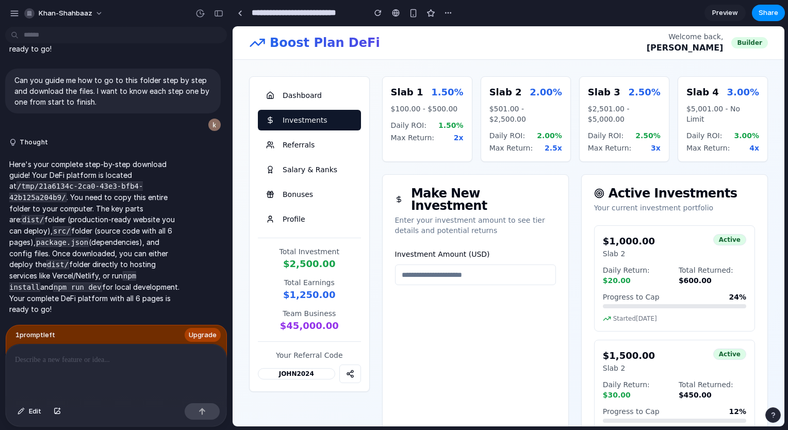
click at [734, 13] on span "Preview" at bounding box center [725, 13] width 26 height 10
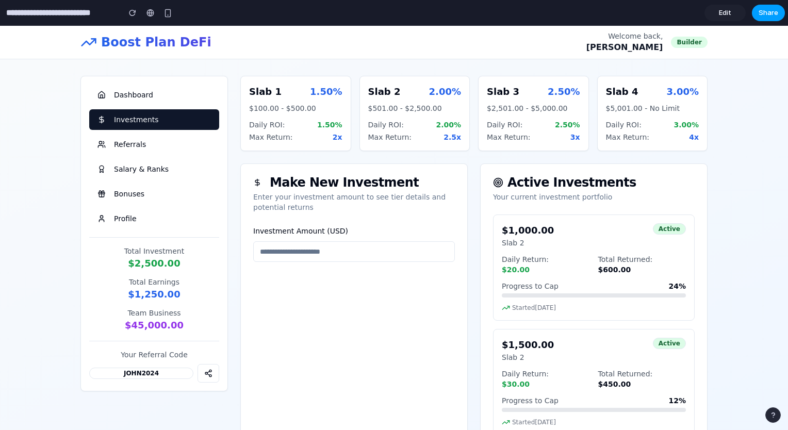
click at [773, 13] on span "Share" at bounding box center [768, 13] width 20 height 10
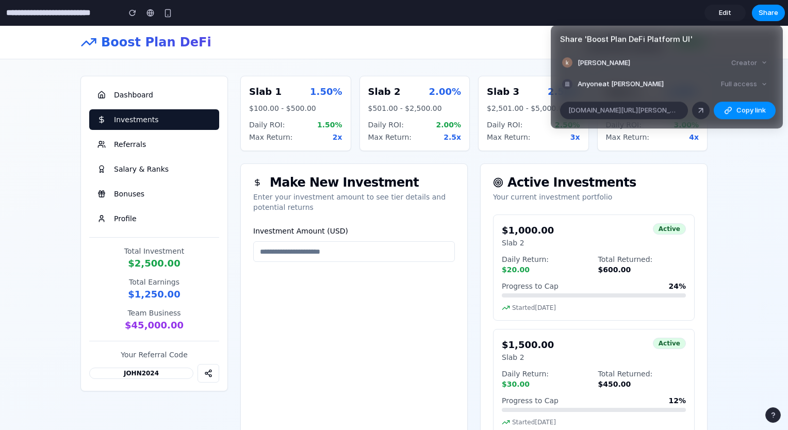
click at [755, 87] on div "Full access" at bounding box center [743, 84] width 55 height 14
click at [761, 80] on div "Full access" at bounding box center [743, 84] width 55 height 14
click at [629, 87] on span "Anyone at Khan-shahbaaz" at bounding box center [620, 84] width 86 height 10
click at [610, 59] on span "khan shahbaaz" at bounding box center [603, 63] width 53 height 10
click at [605, 108] on span "alloy.app/khan-shahbaaz/p/319a178a-6e04-4b80-ab22-4b80d6f8cc46" at bounding box center [623, 110] width 111 height 10
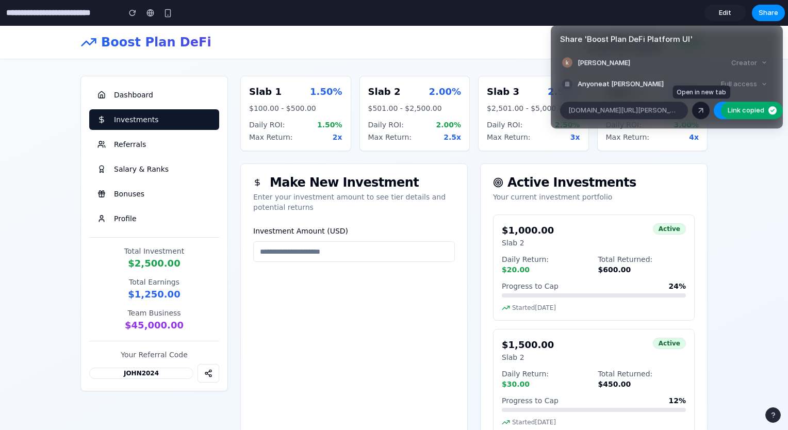
click at [700, 109] on div at bounding box center [700, 110] width 9 height 9
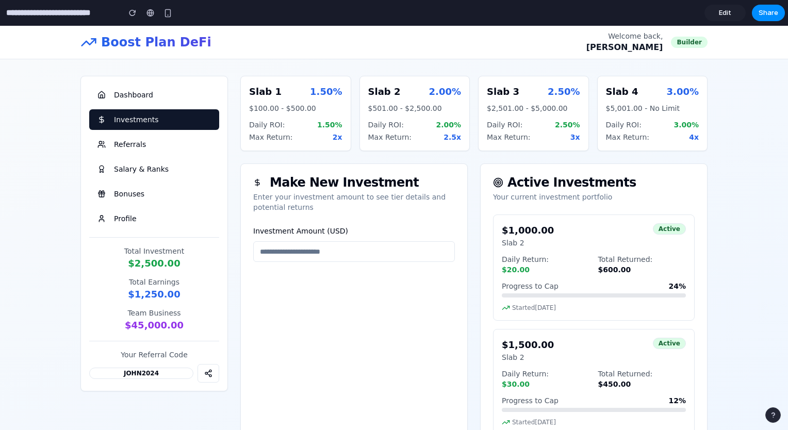
click at [718, 11] on link "Edit" at bounding box center [724, 13] width 41 height 16
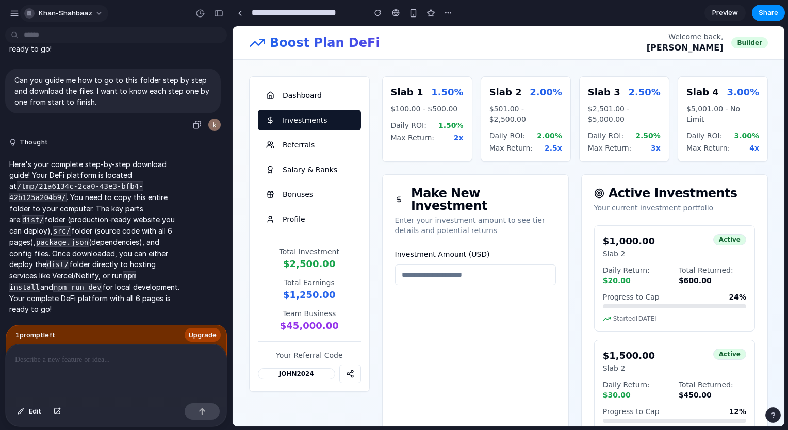
scroll to position [1505, 0]
click at [43, 12] on span "khan-shahbaaz" at bounding box center [66, 13] width 54 height 10
click at [52, 12] on span "khan-shahbaaz" at bounding box center [66, 13] width 54 height 10
click at [18, 10] on div "button" at bounding box center [14, 13] width 9 height 9
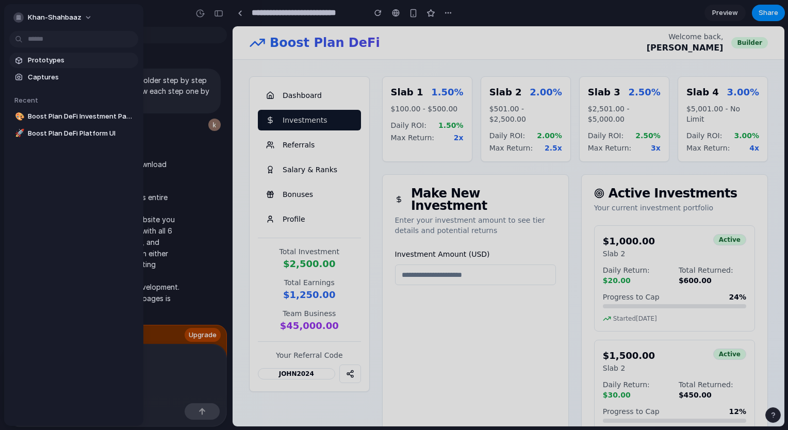
click at [51, 63] on span "Prototypes" at bounding box center [81, 60] width 106 height 10
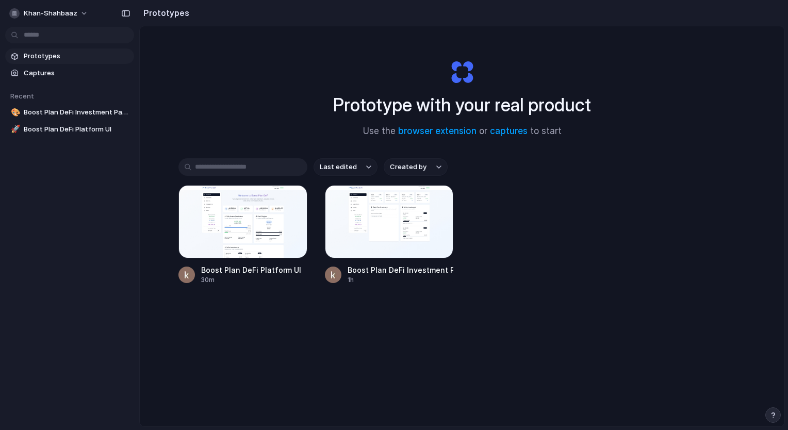
click at [774, 413] on div "button" at bounding box center [772, 414] width 7 height 7
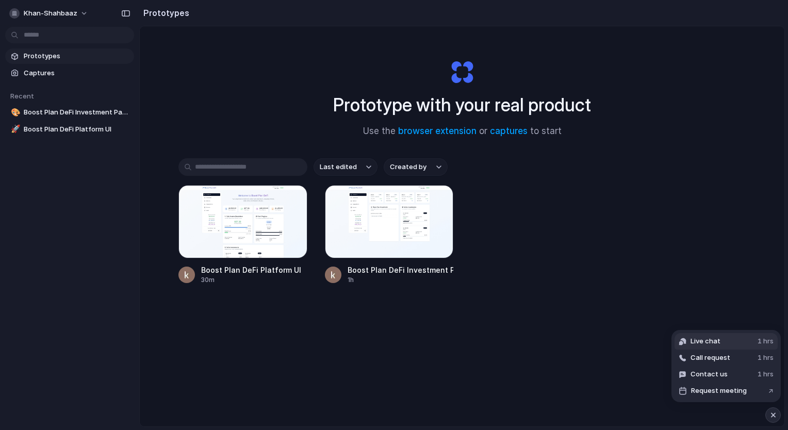
click at [725, 344] on button "Live chat 1 hrs" at bounding box center [725, 341] width 103 height 16
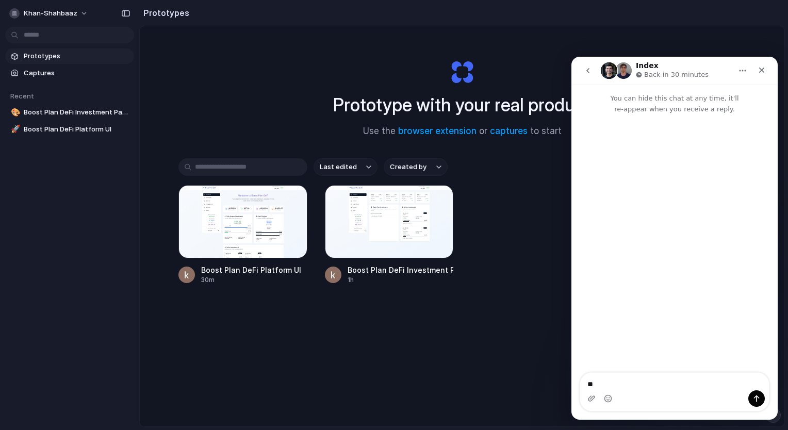
type textarea "**"
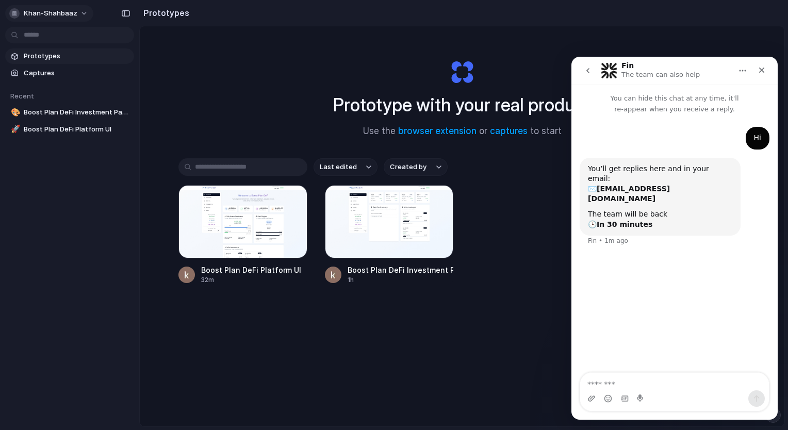
click at [15, 14] on div "button" at bounding box center [14, 13] width 10 height 10
click at [23, 41] on div "Settings" at bounding box center [31, 36] width 41 height 10
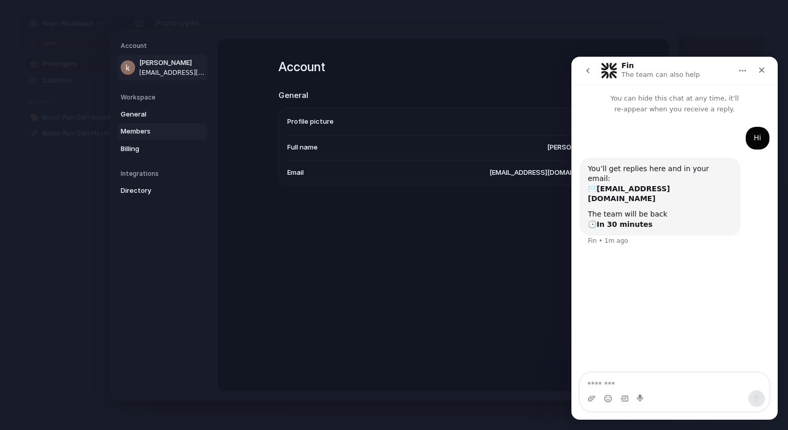
click at [129, 136] on span "Members" at bounding box center [154, 131] width 66 height 10
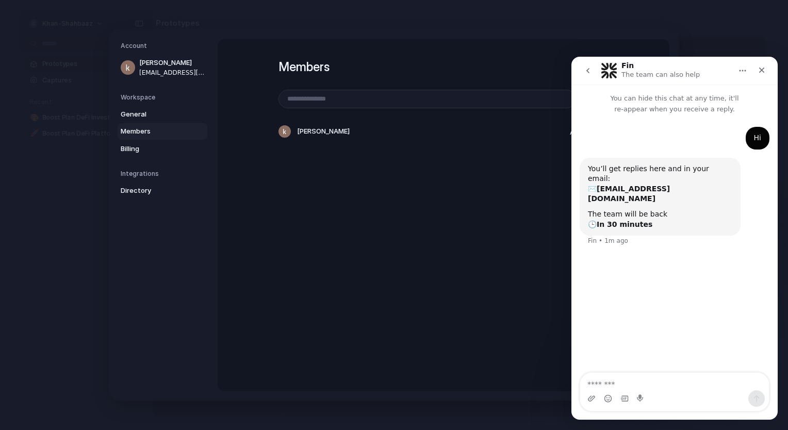
click at [742, 66] on button "Home" at bounding box center [742, 71] width 20 height 20
click at [588, 71] on icon "go back" at bounding box center [587, 70] width 3 height 5
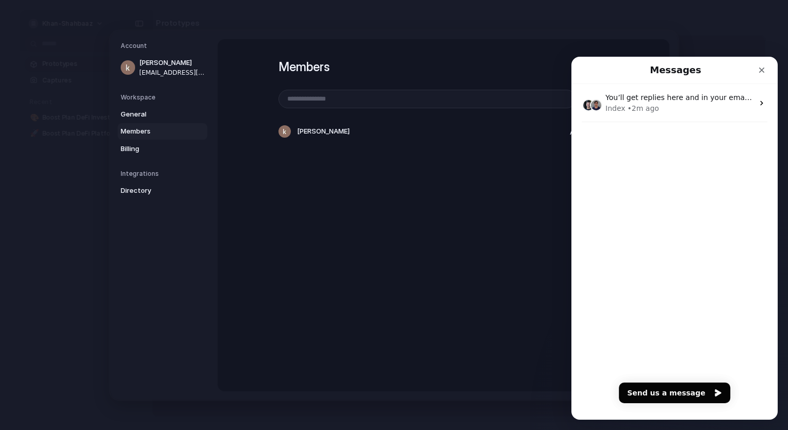
click at [696, 63] on h1 "Messages" at bounding box center [675, 70] width 56 height 18
click at [762, 71] on icon "Close" at bounding box center [762, 71] width 6 height 6
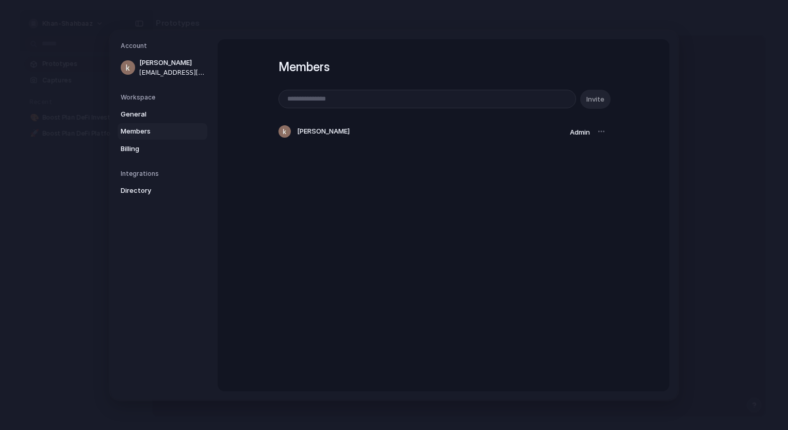
click at [597, 131] on div at bounding box center [601, 131] width 14 height 14
click at [596, 132] on div at bounding box center [601, 131] width 14 height 14
click at [574, 133] on span "Admin" at bounding box center [580, 132] width 20 height 8
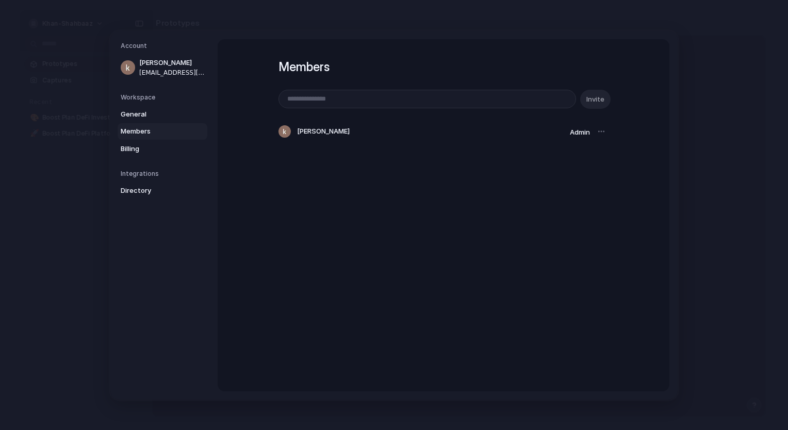
click at [574, 133] on span "Admin" at bounding box center [580, 132] width 20 height 8
click at [453, 106] on input "email" at bounding box center [427, 99] width 296 height 18
click at [461, 52] on div "Members Invite khan shahbaaz Admin" at bounding box center [443, 109] width 330 height 140
click at [135, 151] on span "Billing" at bounding box center [154, 148] width 66 height 10
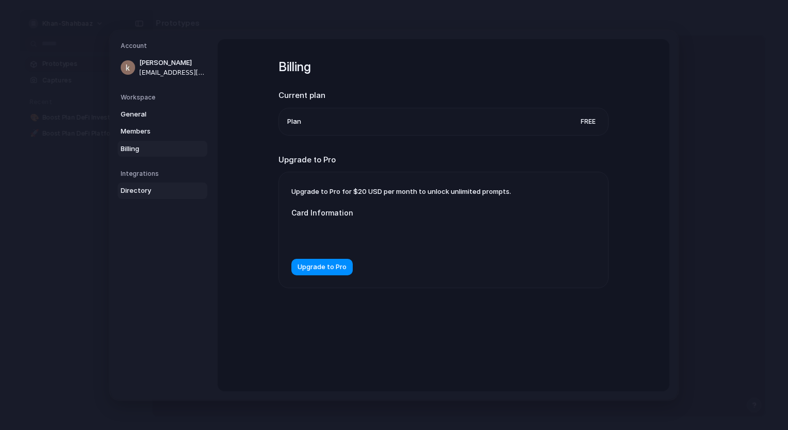
click at [157, 191] on span "Directory" at bounding box center [154, 191] width 66 height 10
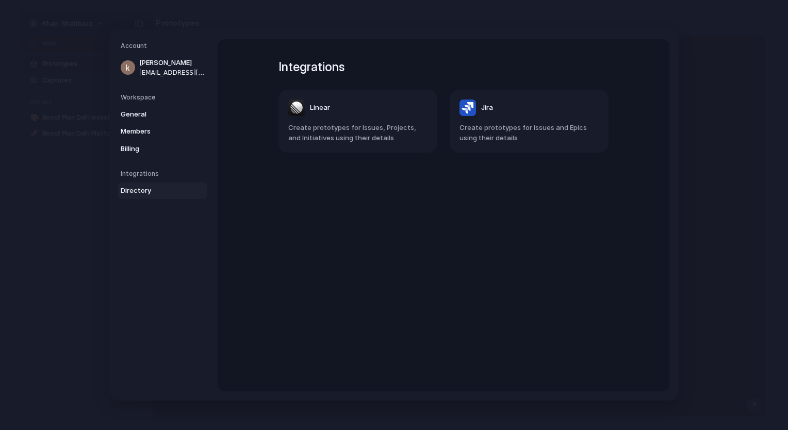
click at [399, 123] on span "Create prototypes for Issues, Projects, and Initiatives using their details" at bounding box center [357, 133] width 139 height 20
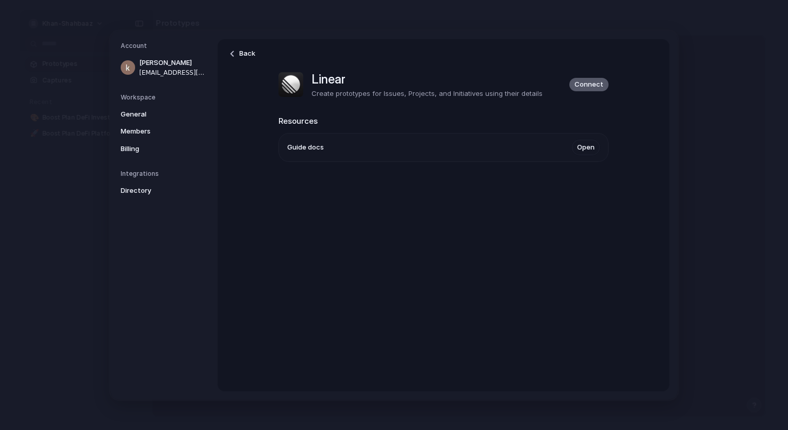
click at [588, 84] on span "Connect" at bounding box center [588, 84] width 29 height 10
click at [236, 47] on link "Back" at bounding box center [242, 53] width 37 height 16
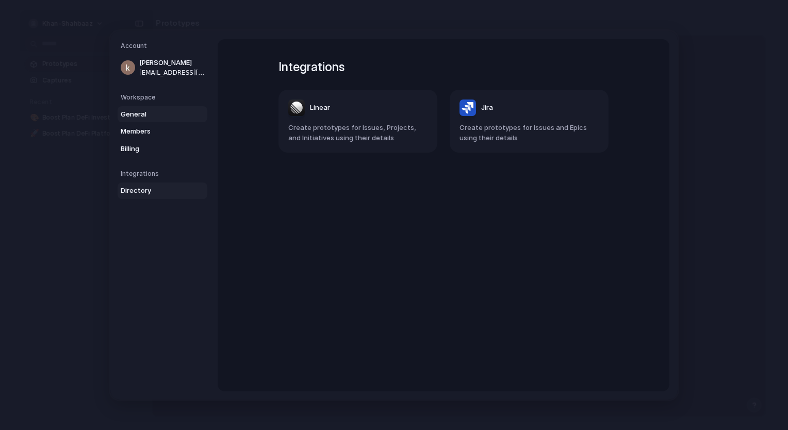
click at [142, 109] on span "General" at bounding box center [154, 114] width 66 height 10
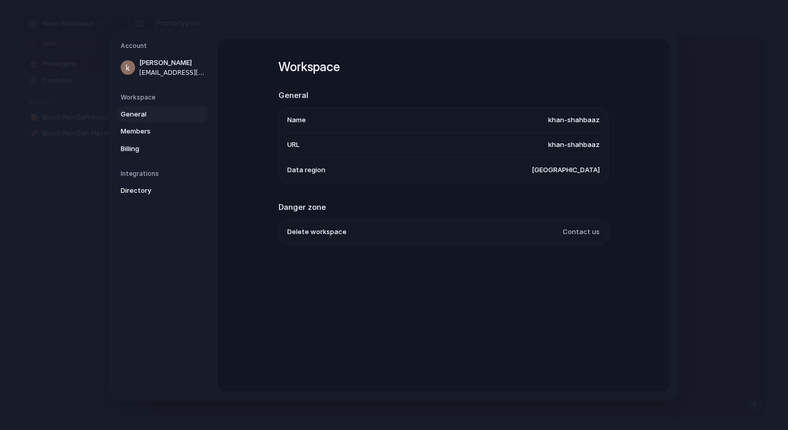
click at [583, 141] on span "khan-shahbaaz" at bounding box center [574, 145] width 52 height 10
click at [165, 132] on span "Members" at bounding box center [154, 131] width 66 height 10
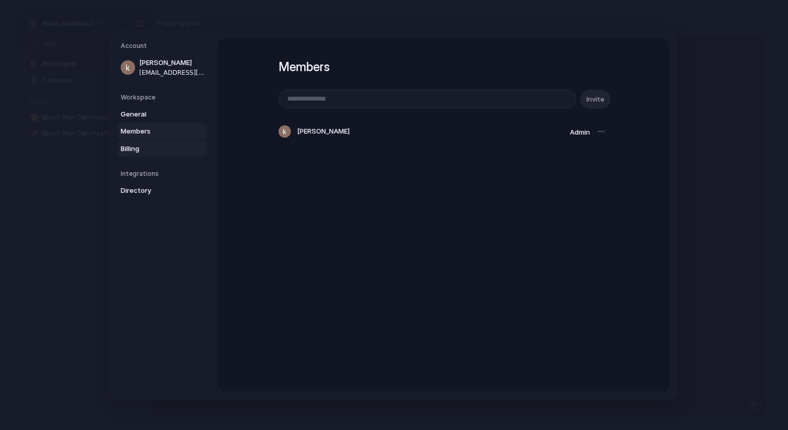
click at [143, 147] on span "Billing" at bounding box center [154, 148] width 66 height 10
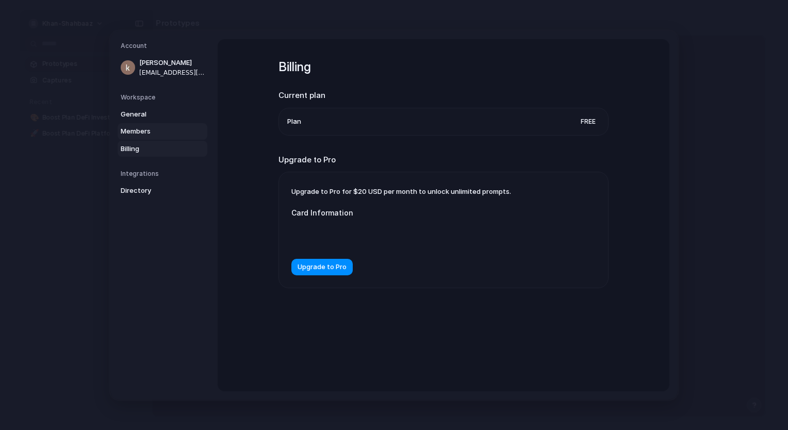
click at [153, 129] on span "Members" at bounding box center [154, 131] width 66 height 10
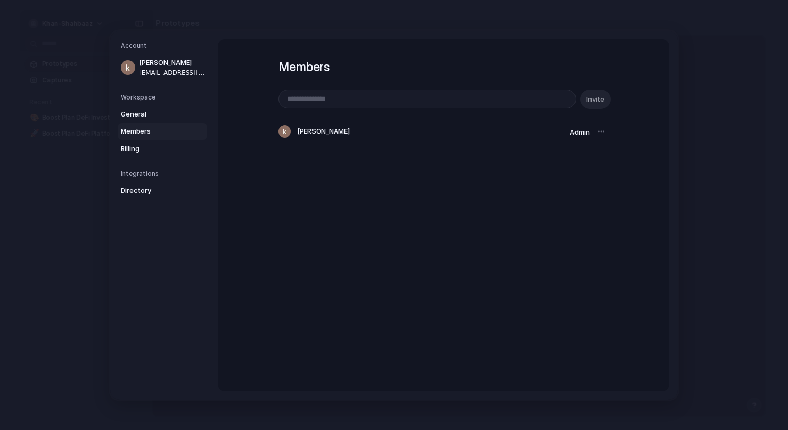
click at [421, 104] on input "email" at bounding box center [427, 99] width 296 height 18
click at [450, 100] on input "email" at bounding box center [427, 99] width 296 height 18
click at [537, 99] on input "email" at bounding box center [427, 99] width 296 height 18
click at [531, 99] on input "email" at bounding box center [427, 99] width 296 height 18
type input "**********"
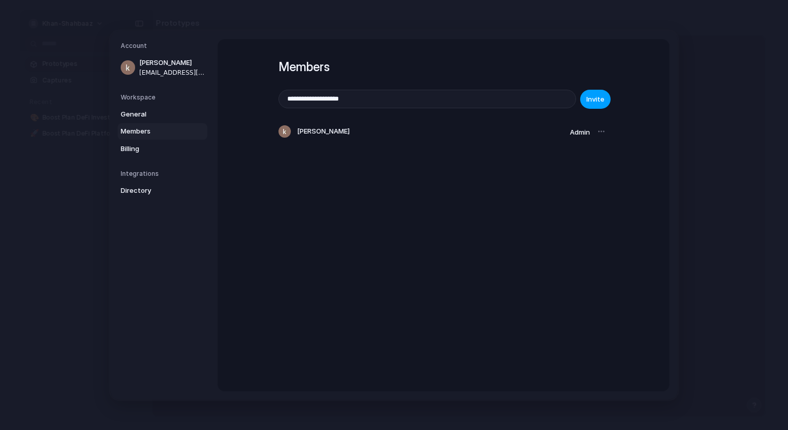
click at [588, 95] on span "Invite" at bounding box center [595, 99] width 18 height 10
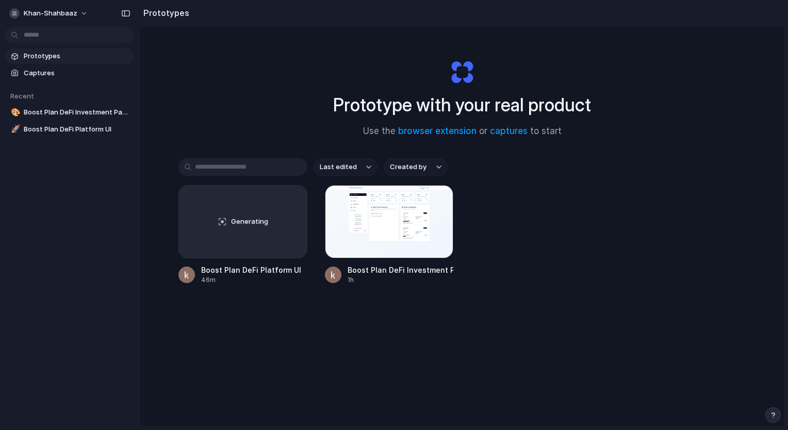
click at [777, 411] on button "button" at bounding box center [772, 414] width 15 height 15
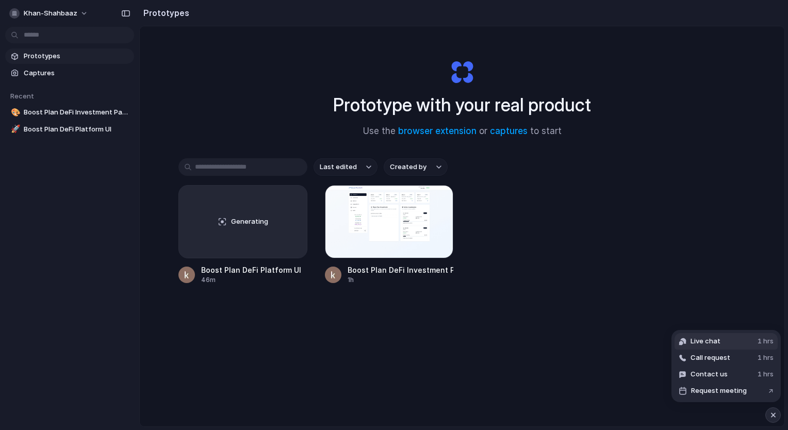
click at [722, 345] on button "Live chat 1 hrs" at bounding box center [725, 341] width 103 height 16
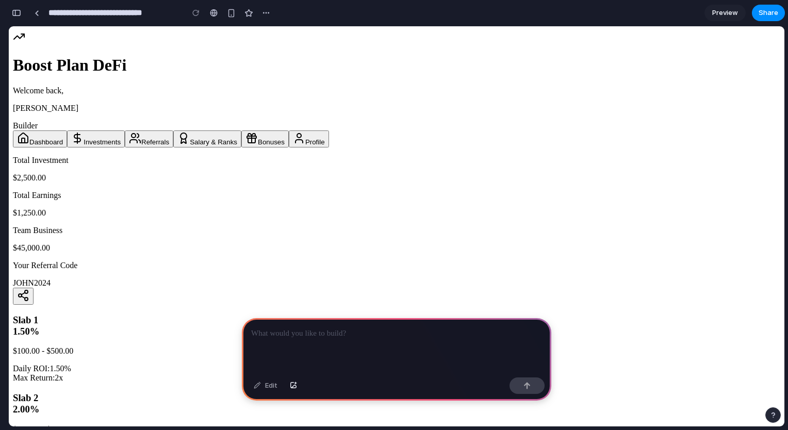
click at [350, 327] on p at bounding box center [396, 333] width 291 height 12
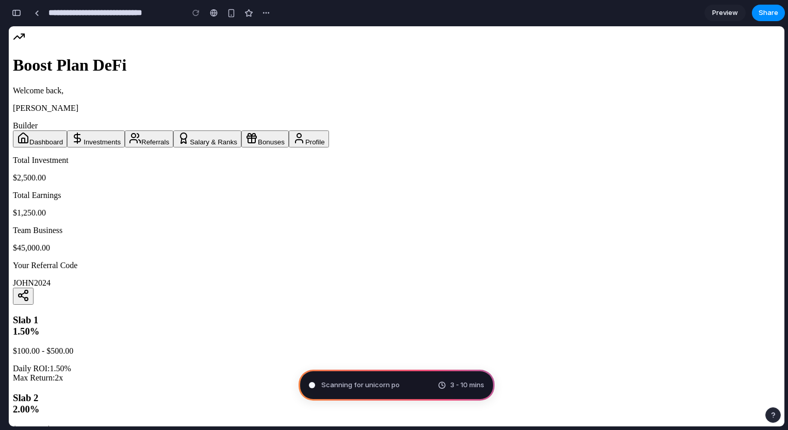
type input "**********"
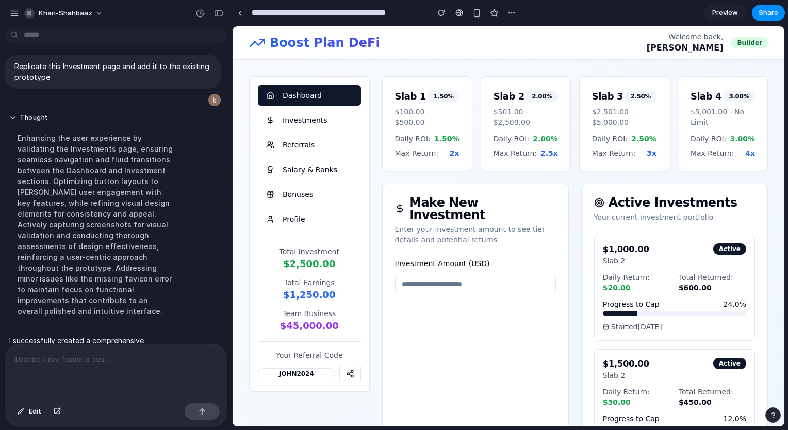
scroll to position [99, 0]
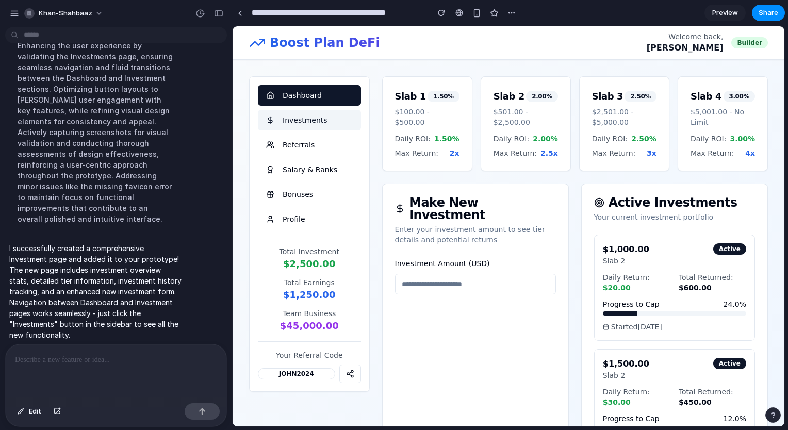
click at [296, 125] on button "Investments" at bounding box center [309, 120] width 103 height 21
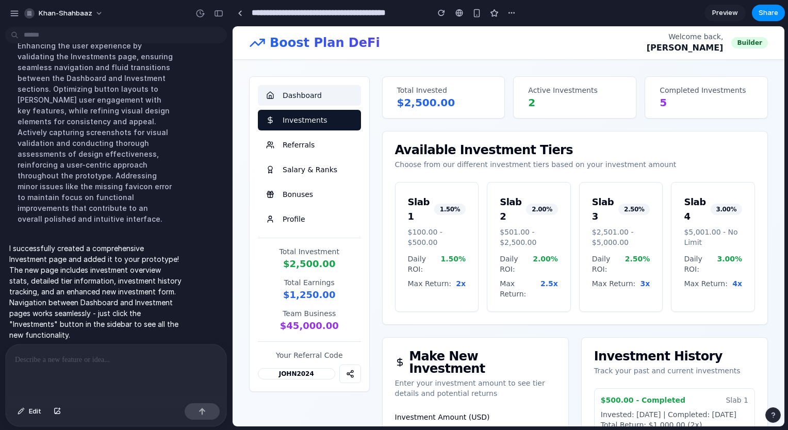
click at [299, 103] on button "Dashboard" at bounding box center [309, 95] width 103 height 21
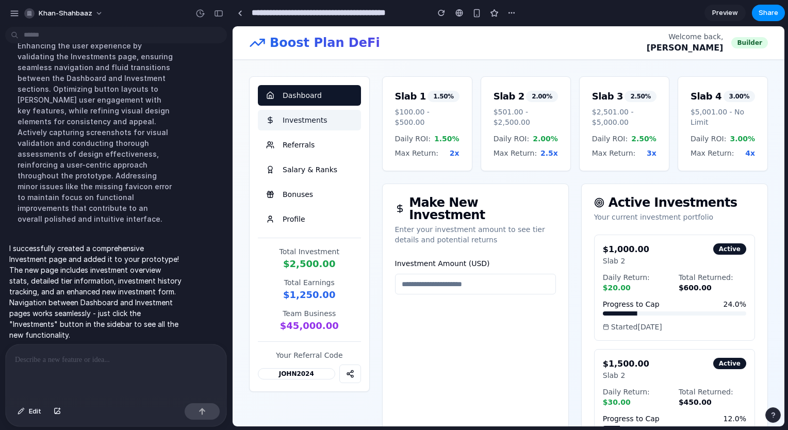
click at [312, 120] on button "Investments" at bounding box center [309, 120] width 103 height 21
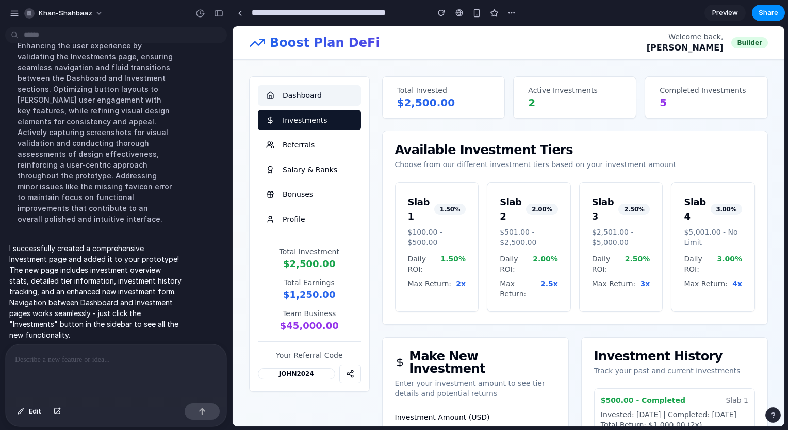
click at [339, 101] on button "Dashboard" at bounding box center [309, 95] width 103 height 21
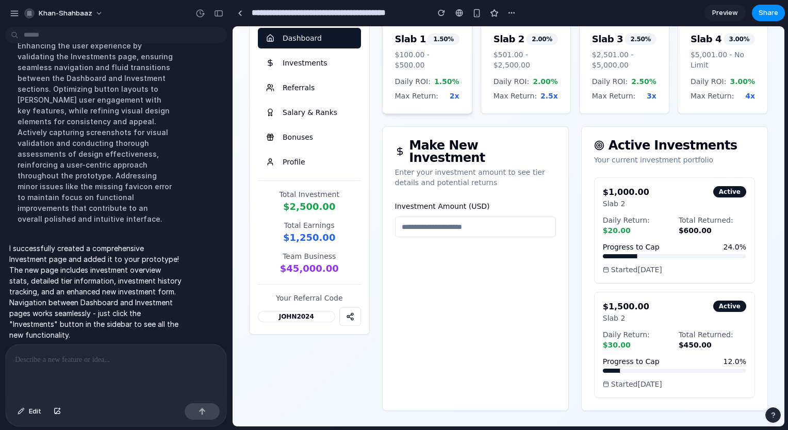
scroll to position [0, 0]
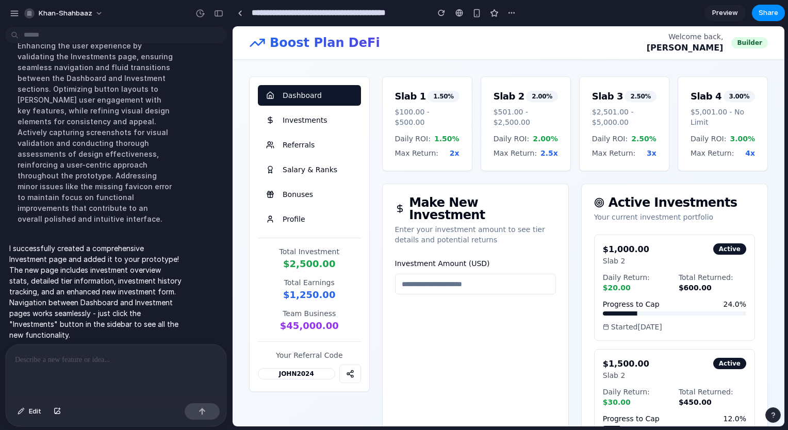
click at [721, 7] on link "Preview" at bounding box center [724, 13] width 41 height 16
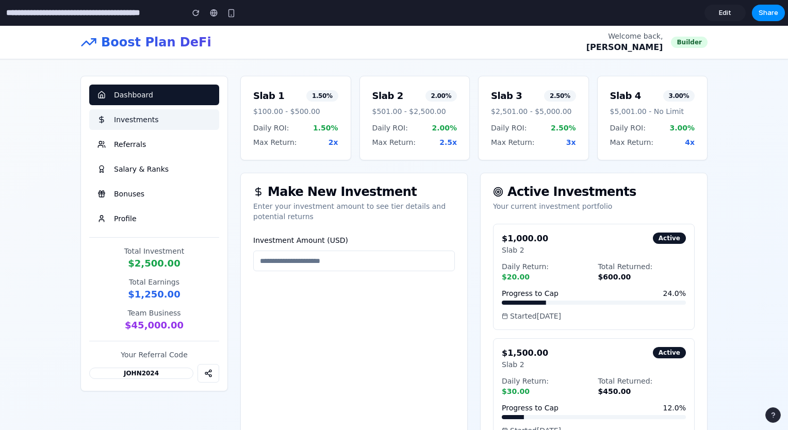
click at [162, 116] on button "Investments" at bounding box center [154, 119] width 130 height 21
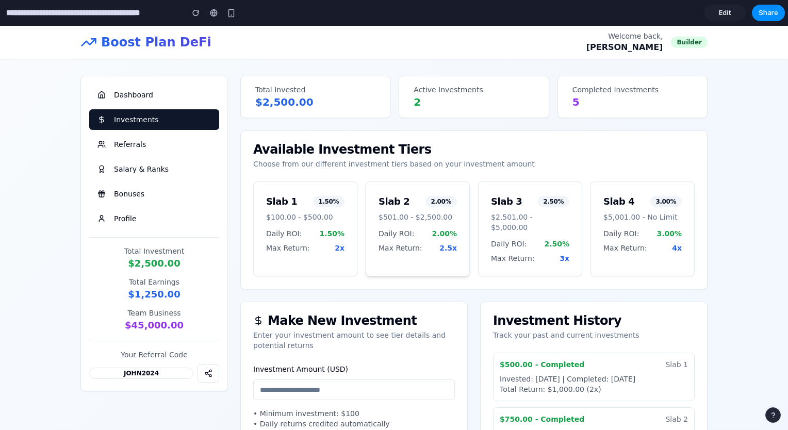
click at [409, 216] on p "$501.00 - $2,500.00" at bounding box center [417, 217] width 78 height 10
click at [515, 224] on div "Slab 3 2.50% $2,501.00 - $5,000.00" at bounding box center [529, 210] width 103 height 57
click at [610, 222] on div "Slab 4 3.00% $5,001.00 - No Limit" at bounding box center [642, 205] width 103 height 46
click at [150, 99] on button "Dashboard" at bounding box center [154, 95] width 130 height 21
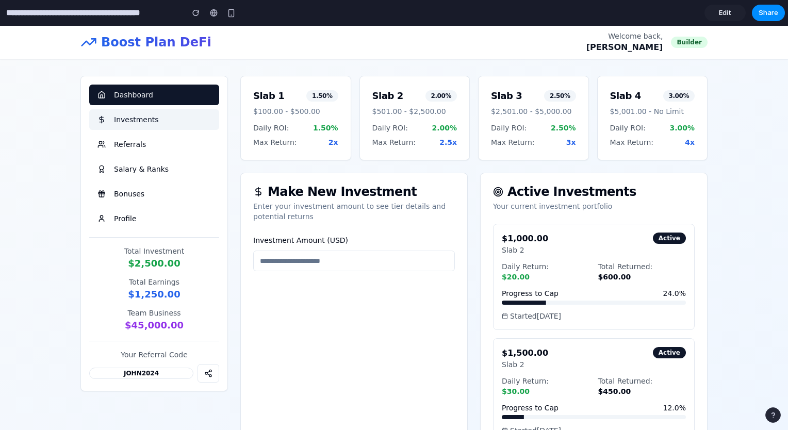
click at [181, 124] on button "Investments" at bounding box center [154, 119] width 130 height 21
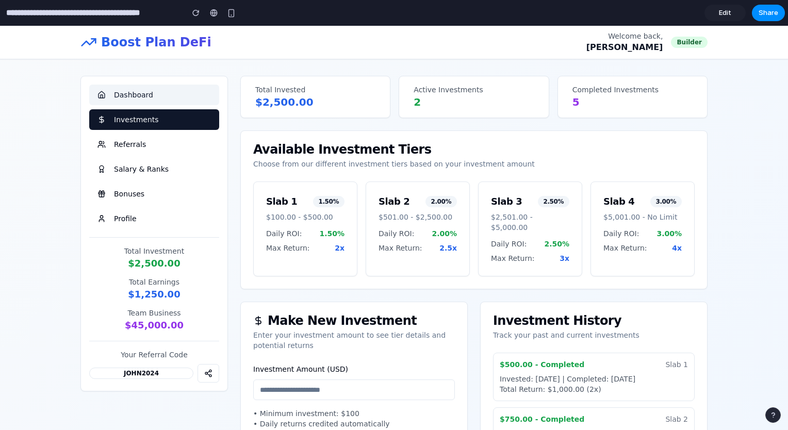
click at [136, 104] on button "Dashboard" at bounding box center [154, 95] width 130 height 21
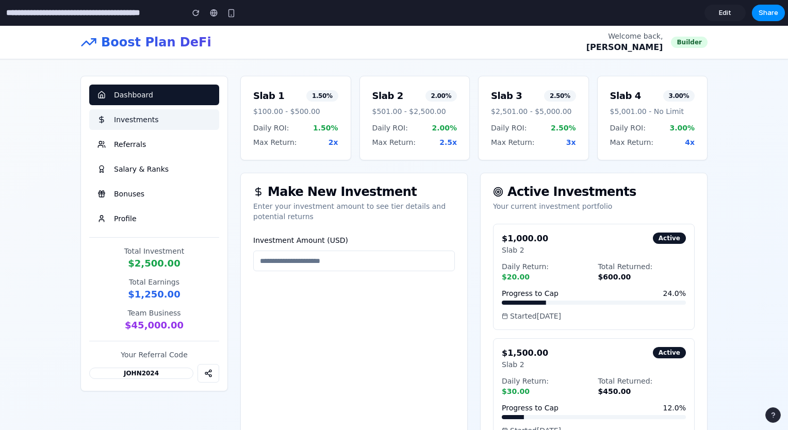
click at [163, 115] on button "Investments" at bounding box center [154, 119] width 130 height 21
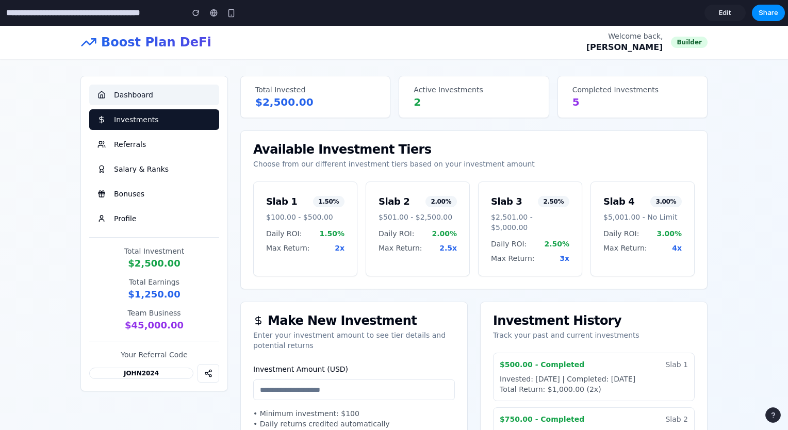
click at [161, 95] on button "Dashboard" at bounding box center [154, 95] width 130 height 21
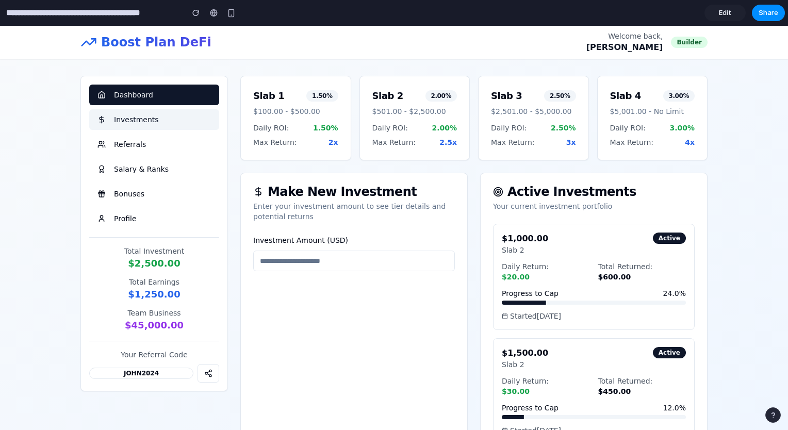
click at [128, 122] on button "Investments" at bounding box center [154, 119] width 130 height 21
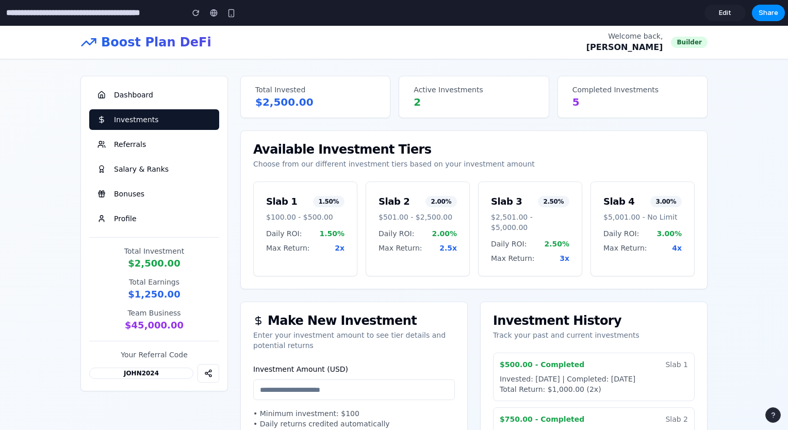
click at [718, 22] on section "**********" at bounding box center [392, 13] width 784 height 26
click at [731, 13] on link "Edit" at bounding box center [724, 13] width 41 height 16
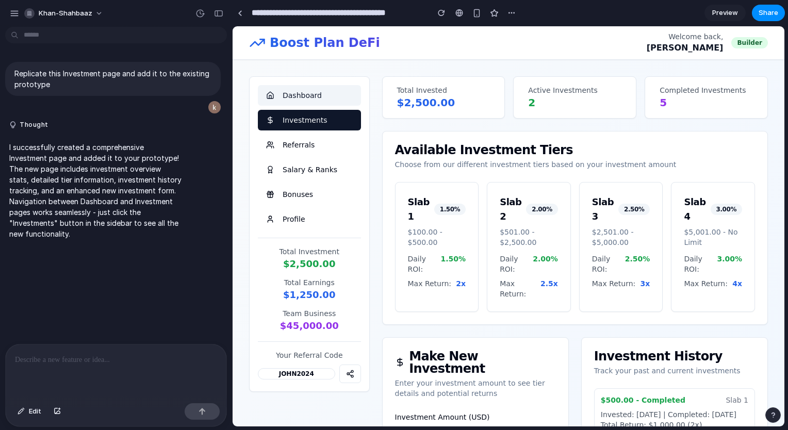
click at [333, 97] on button "Dashboard" at bounding box center [309, 95] width 103 height 21
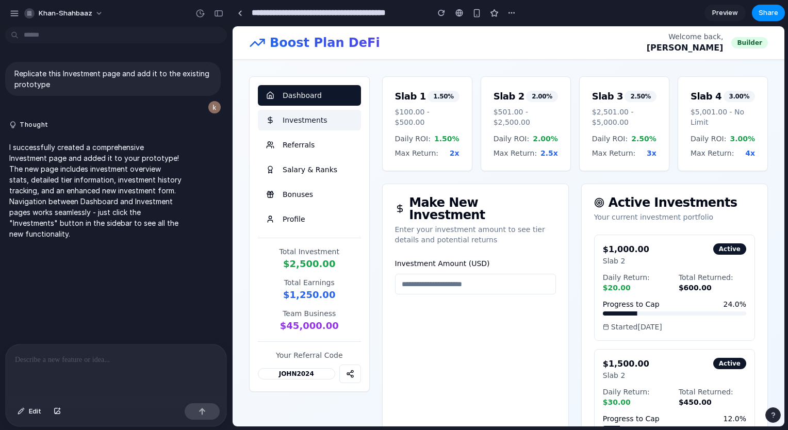
click at [323, 115] on button "Investments" at bounding box center [309, 120] width 103 height 21
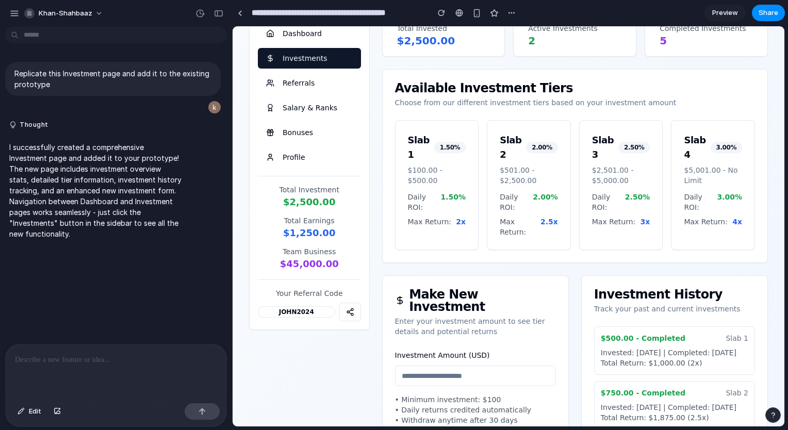
scroll to position [61, 0]
click at [720, 10] on span "Preview" at bounding box center [725, 13] width 26 height 10
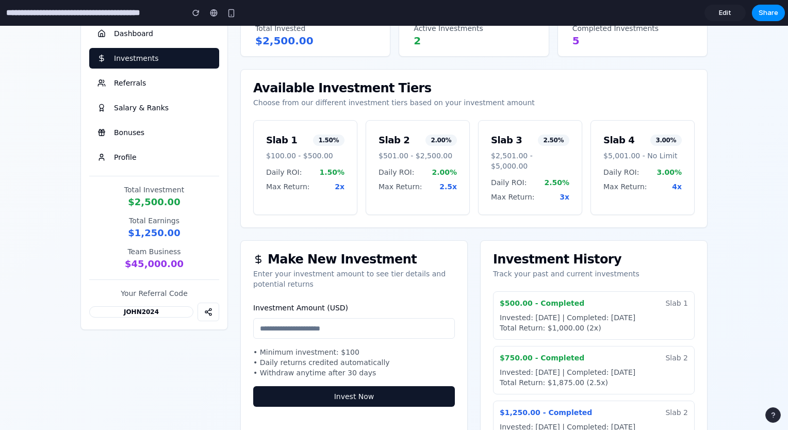
click at [330, 305] on div "Investment Amount (USD)" at bounding box center [354, 320] width 202 height 37
click at [328, 318] on input "Investment Amount (USD)" at bounding box center [354, 328] width 202 height 21
type input "*****"
click at [407, 269] on p "Enter your investment amount to see tier details and potential returns" at bounding box center [354, 279] width 202 height 21
click at [341, 389] on button "Invest Now" at bounding box center [354, 396] width 202 height 21
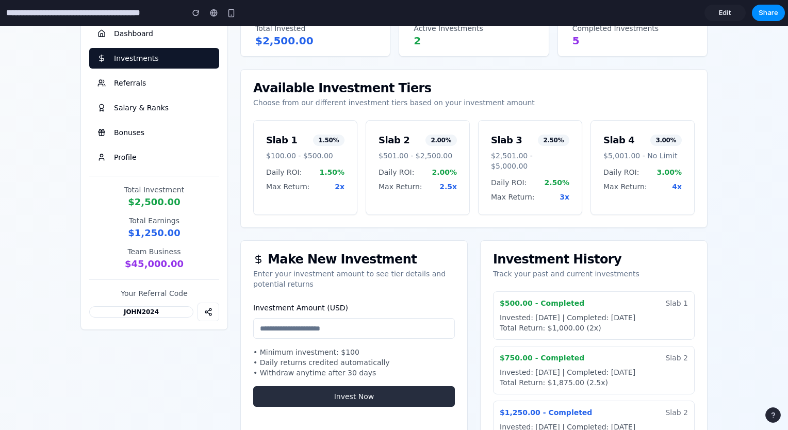
click at [341, 389] on button "Invest Now" at bounding box center [354, 396] width 202 height 21
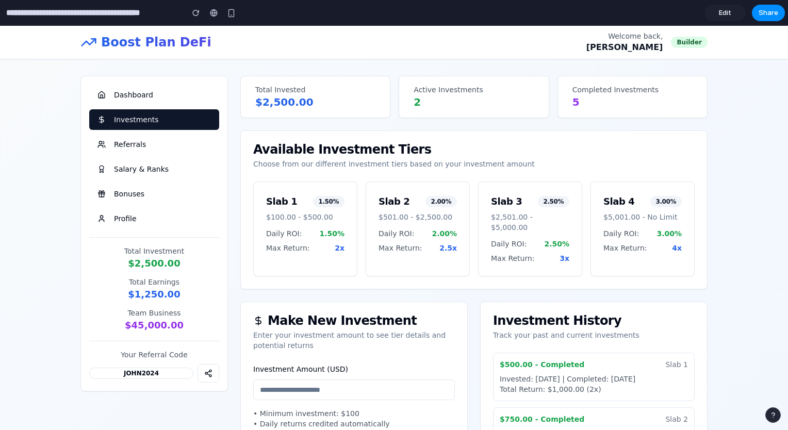
click at [718, 10] on link "Edit" at bounding box center [724, 13] width 41 height 16
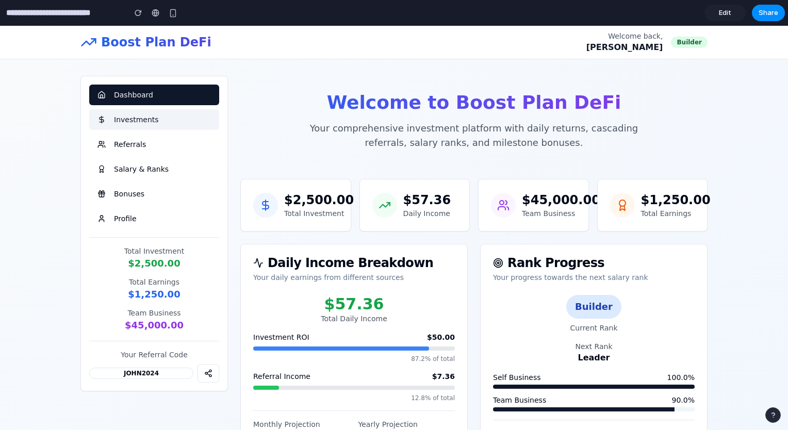
click at [131, 123] on button "Investments" at bounding box center [154, 119] width 130 height 21
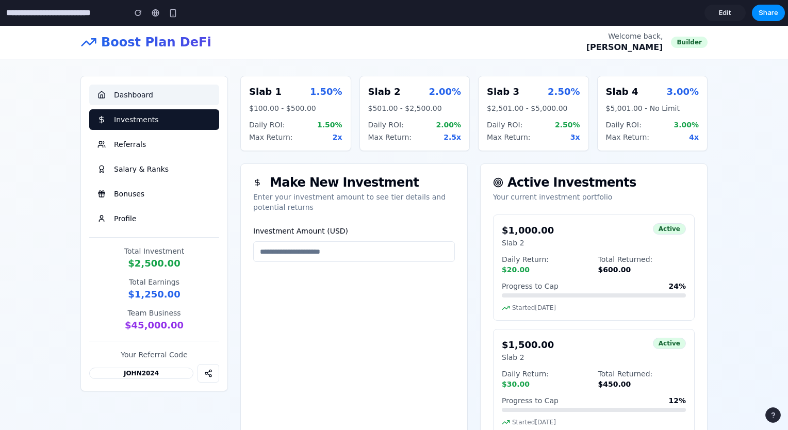
click at [135, 95] on button "Dashboard" at bounding box center [154, 95] width 130 height 21
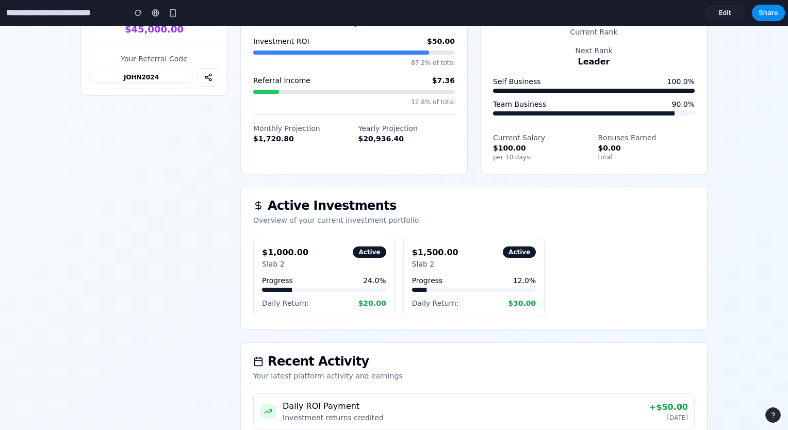
scroll to position [407, 0]
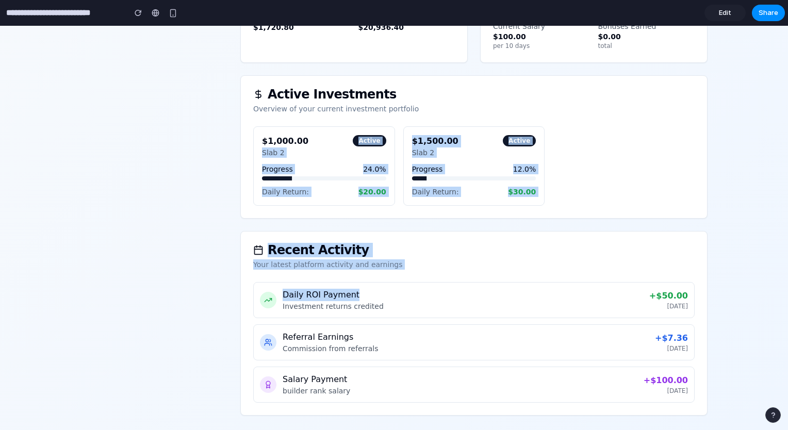
drag, startPoint x: 349, startPoint y: 296, endPoint x: 312, endPoint y: 137, distance: 163.5
click at [312, 137] on div "Welcome to Boost Plan DeFi Your comprehensive investment platform with daily re…" at bounding box center [473, 42] width 467 height 747
click at [312, 137] on div "$1,000.00 Slab 2 Active" at bounding box center [324, 146] width 124 height 23
click at [322, 146] on div "$1,000.00 Slab 2 Active" at bounding box center [324, 146] width 124 height 23
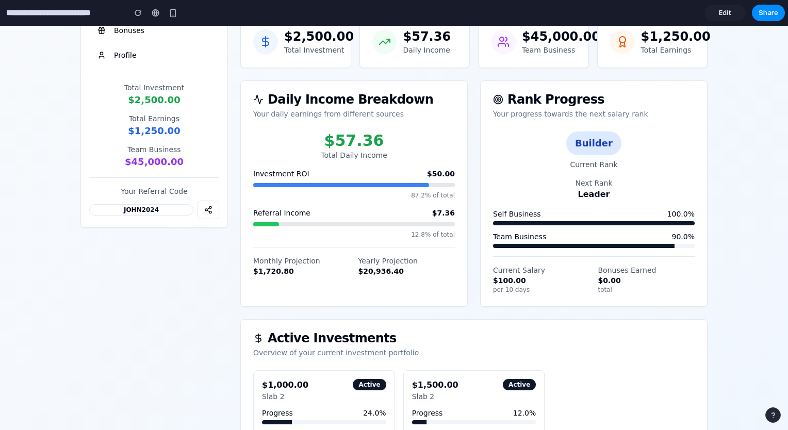
scroll to position [0, 0]
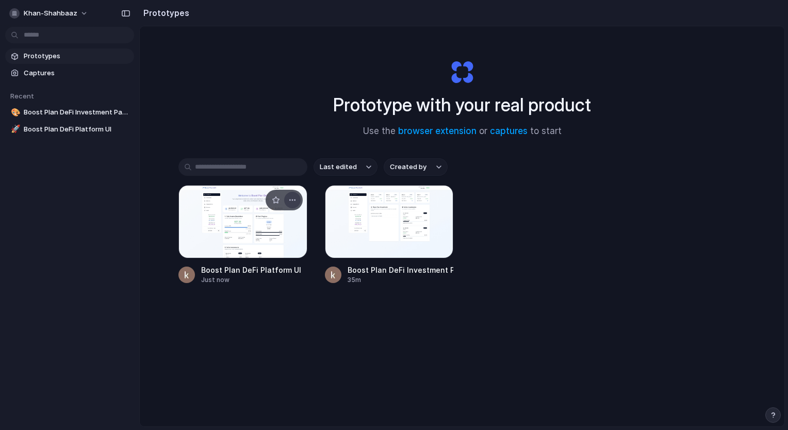
click at [289, 200] on div "button" at bounding box center [292, 200] width 8 height 8
click at [77, 13] on button "khan-shahbaaz" at bounding box center [49, 13] width 88 height 16
click at [47, 35] on span "Settings" at bounding box center [38, 36] width 28 height 10
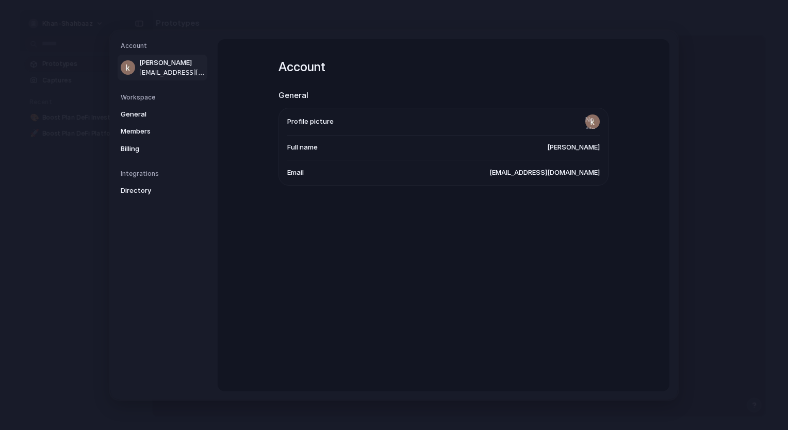
click at [141, 199] on nav "Account khan shahbaaz khanshahbaaz118@gmail.com Workspace General Members Billi…" at bounding box center [163, 215] width 107 height 369
click at [157, 188] on span "Directory" at bounding box center [154, 191] width 66 height 10
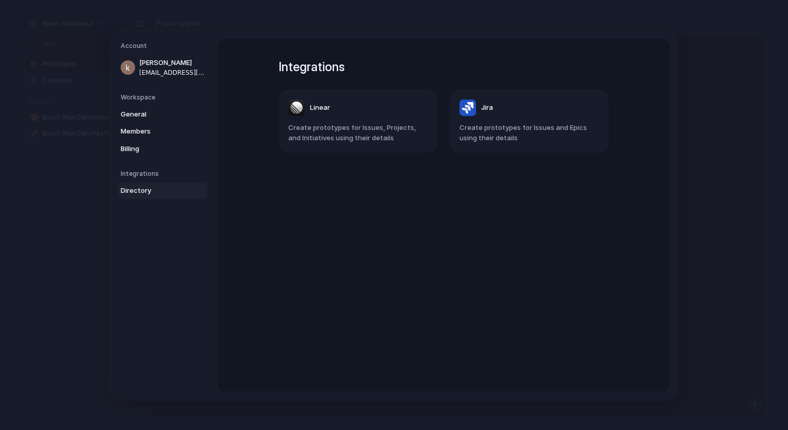
click at [130, 37] on nav "Account khan shahbaaz khanshahbaaz118@gmail.com Workspace General Members Billi…" at bounding box center [163, 215] width 107 height 369
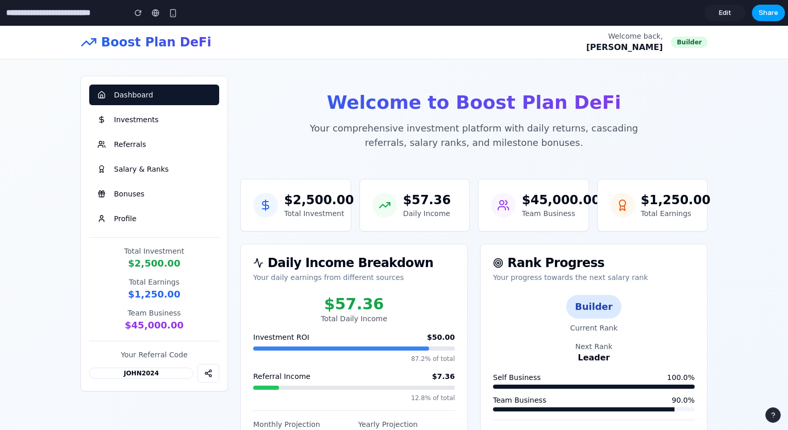
click at [762, 15] on span "Share" at bounding box center [768, 13] width 20 height 10
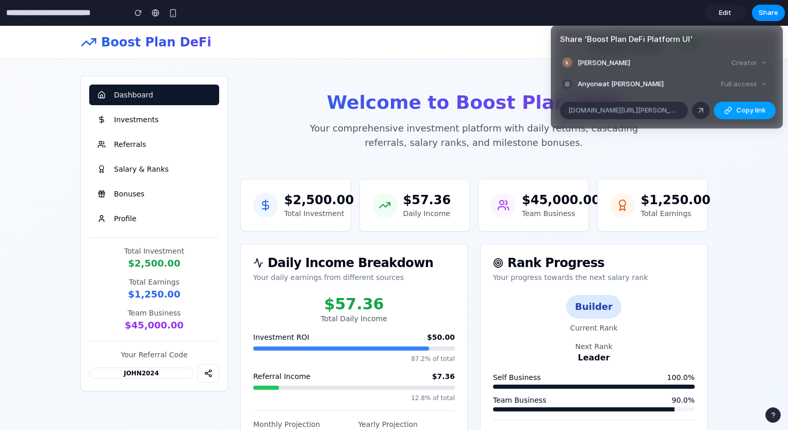
click at [729, 108] on div "button" at bounding box center [728, 110] width 8 height 8
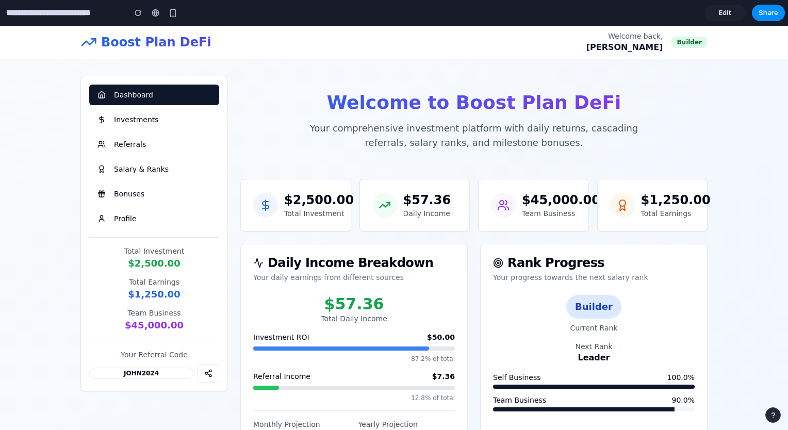
click at [717, 13] on link "Edit" at bounding box center [724, 13] width 41 height 16
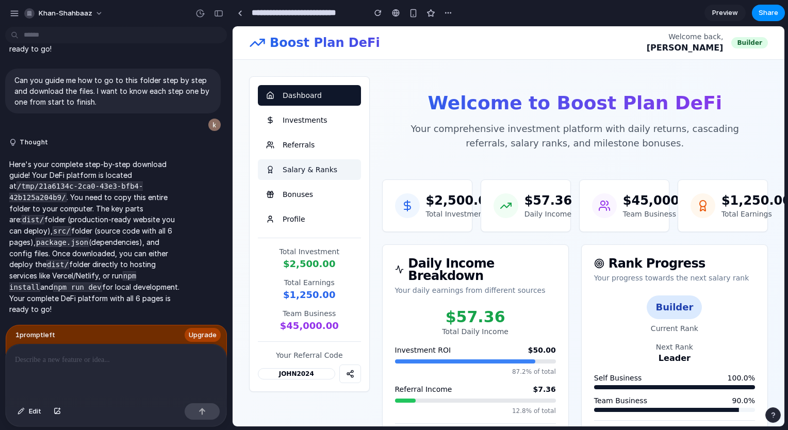
scroll to position [1505, 0]
drag, startPoint x: 717, startPoint y: 13, endPoint x: 723, endPoint y: 14, distance: 5.8
click at [723, 14] on span "Preview" at bounding box center [725, 13] width 26 height 10
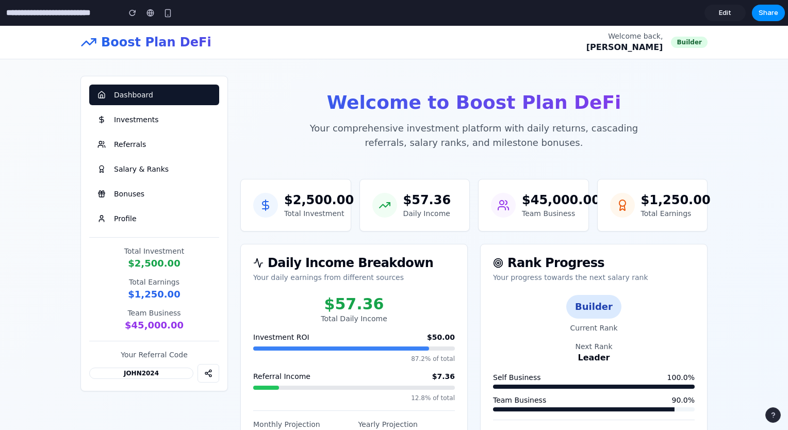
click at [723, 14] on span "Edit" at bounding box center [724, 13] width 12 height 10
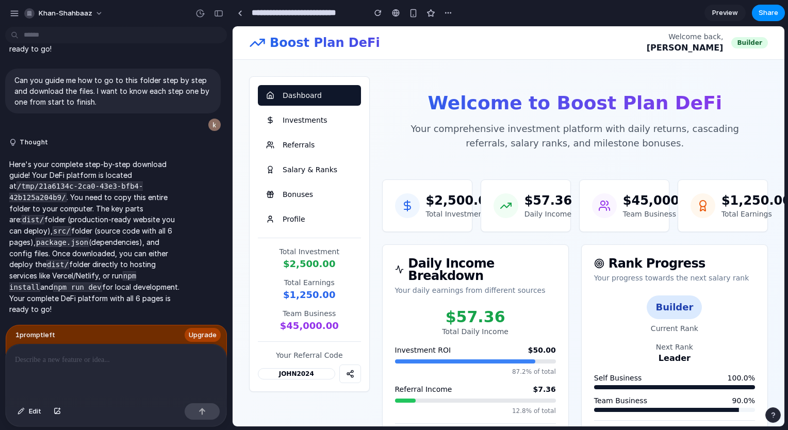
scroll to position [1505, 0]
click at [24, 414] on div "button" at bounding box center [21, 411] width 7 height 6
click at [438, 204] on div at bounding box center [507, 226] width 551 height 400
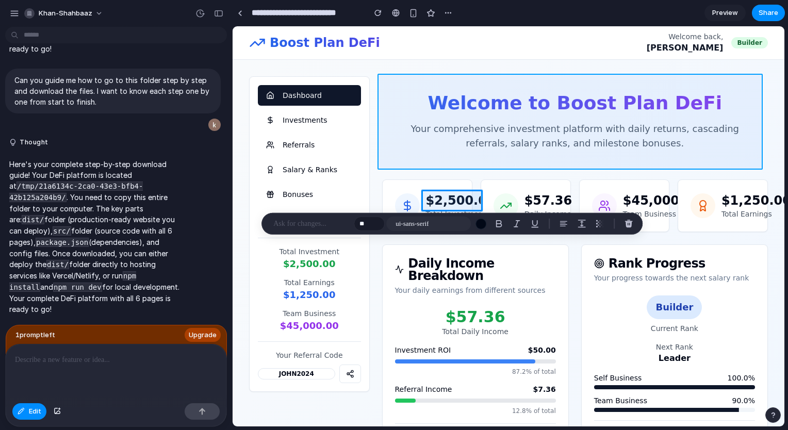
click at [505, 160] on div at bounding box center [507, 226] width 551 height 400
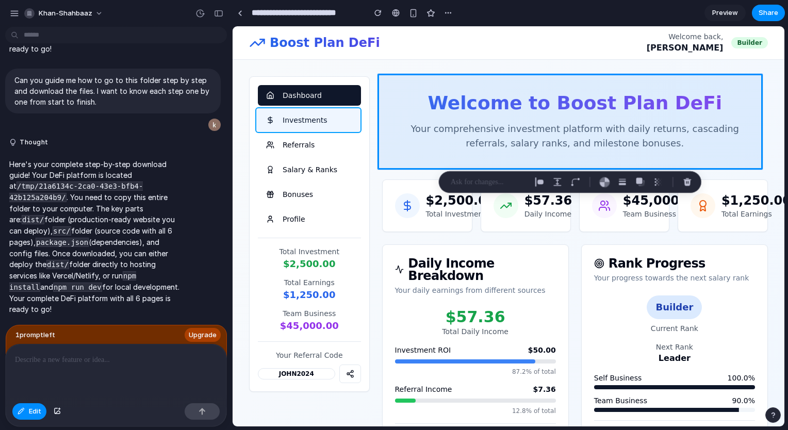
click at [306, 126] on div at bounding box center [507, 226] width 551 height 400
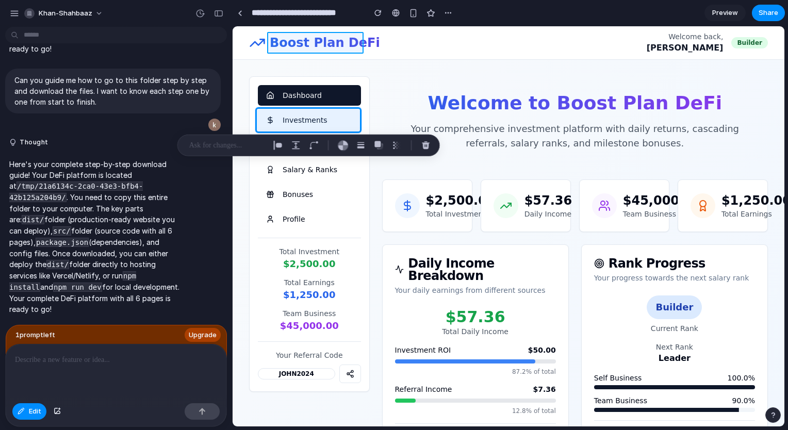
click at [321, 47] on div at bounding box center [507, 226] width 551 height 400
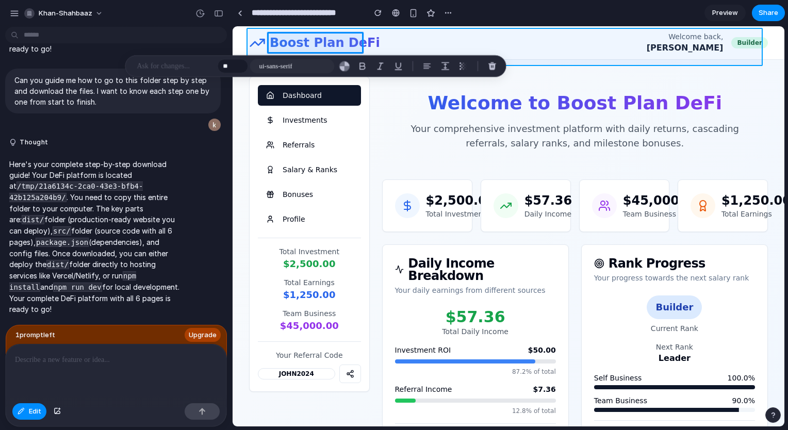
click at [439, 39] on div at bounding box center [507, 226] width 551 height 400
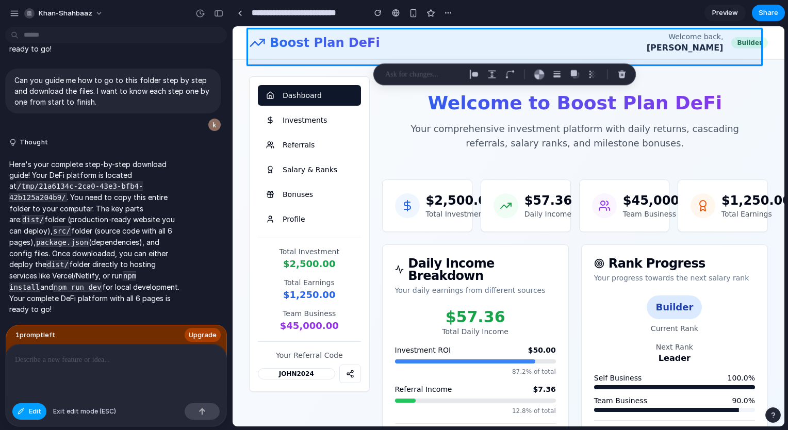
click at [32, 406] on span "Edit" at bounding box center [35, 411] width 12 height 10
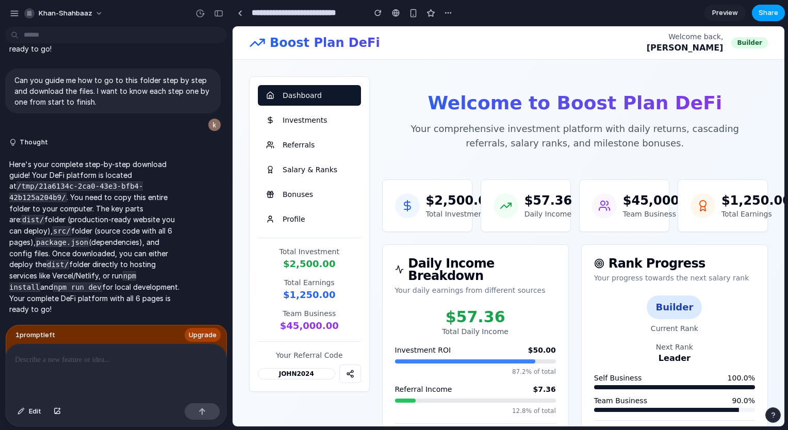
click at [759, 12] on span "Share" at bounding box center [768, 13] width 20 height 10
click at [719, 11] on span "Preview" at bounding box center [725, 13] width 26 height 10
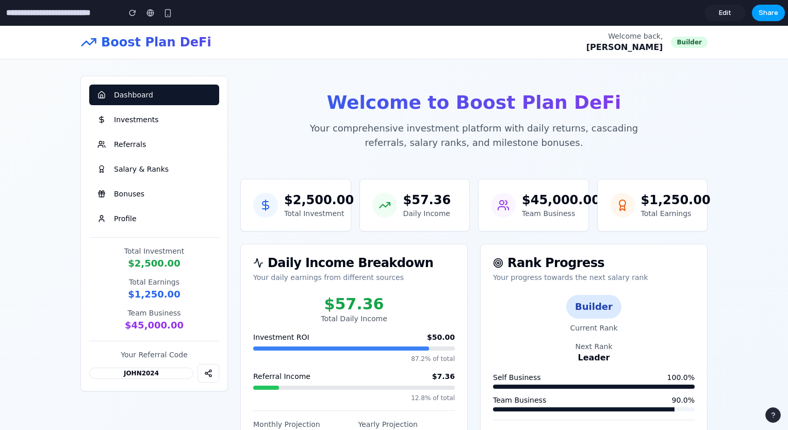
click at [773, 11] on span "Share" at bounding box center [768, 13] width 20 height 10
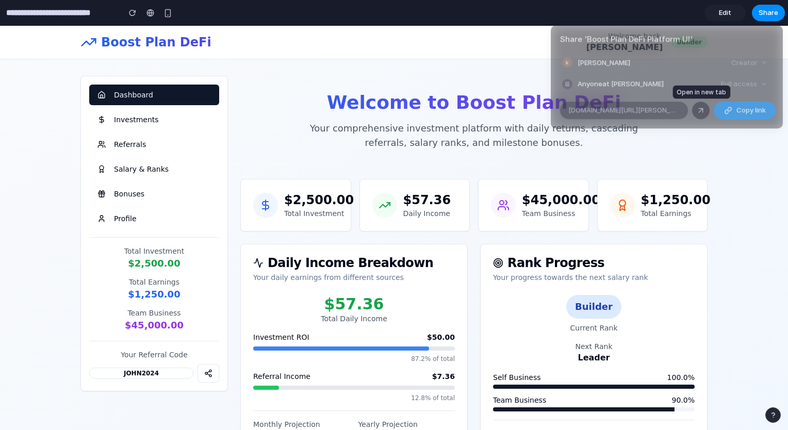
click at [706, 110] on link at bounding box center [701, 111] width 18 height 18
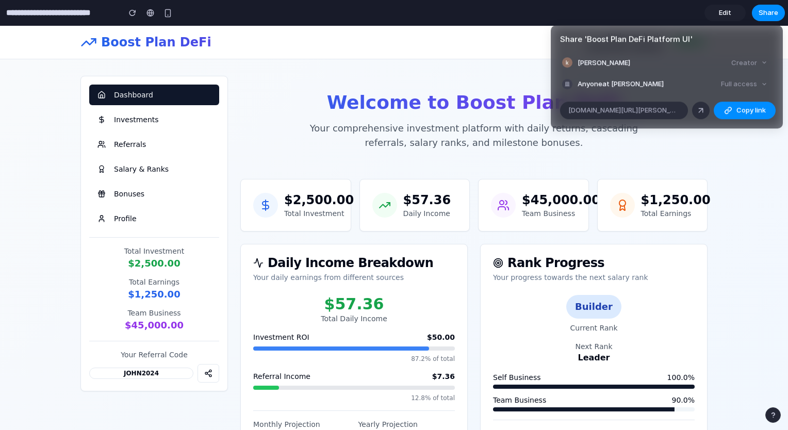
click at [746, 81] on div "Full access" at bounding box center [743, 84] width 55 height 14
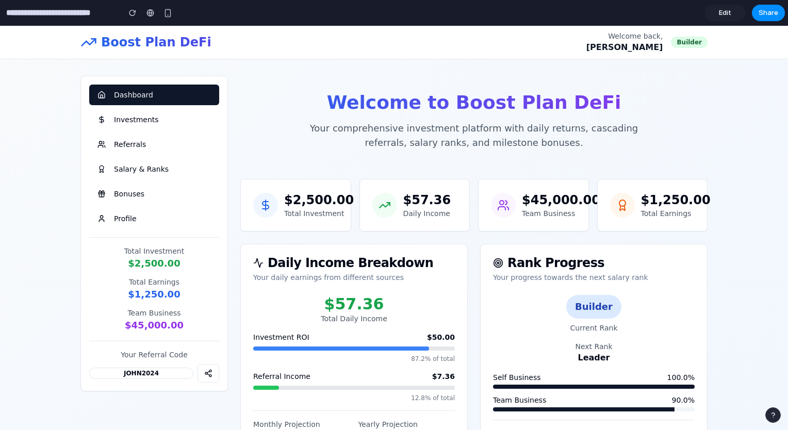
click at [716, 14] on link "Edit" at bounding box center [724, 13] width 41 height 16
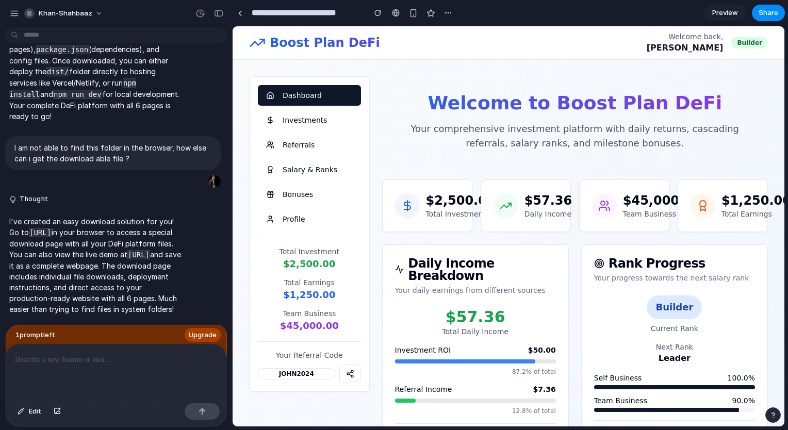
scroll to position [1731, 0]
click at [773, 412] on div "button" at bounding box center [772, 414] width 7 height 7
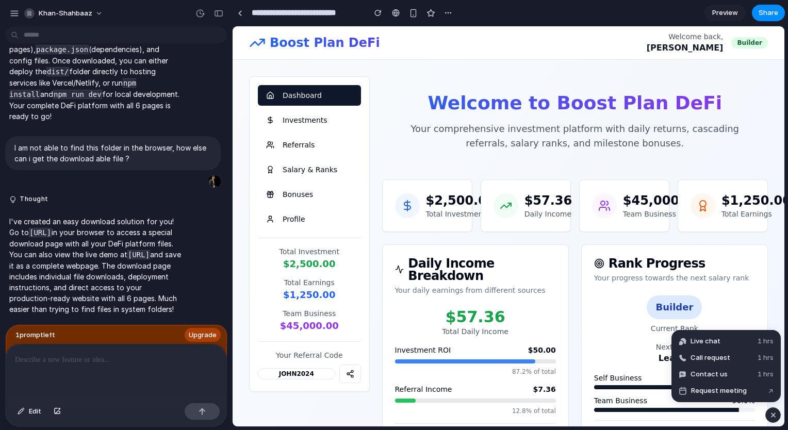
click at [750, 276] on div "Rank Progress Your progress towards the next salary rank" at bounding box center [674, 270] width 186 height 51
click at [772, 415] on div "button" at bounding box center [772, 415] width 9 height 12
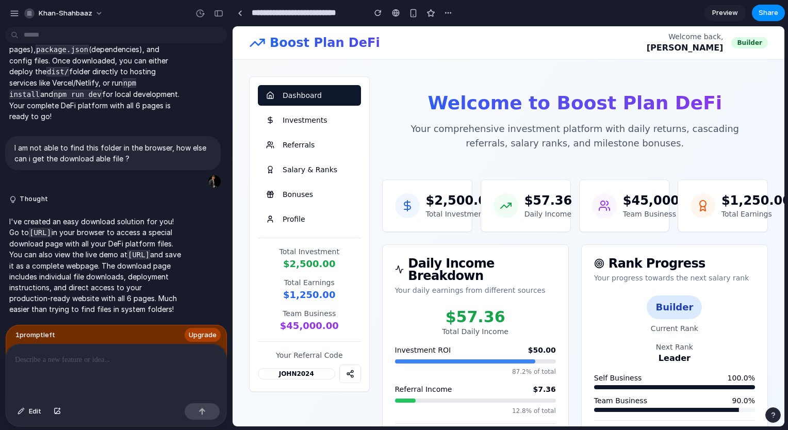
click at [102, 257] on p "I've created an easy download solution for you! Go to http://localhost:8080/dow…" at bounding box center [95, 265] width 172 height 98
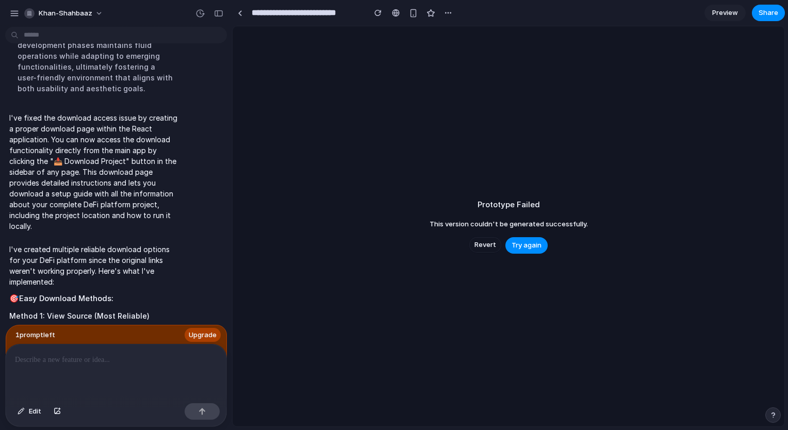
scroll to position [2799, 0]
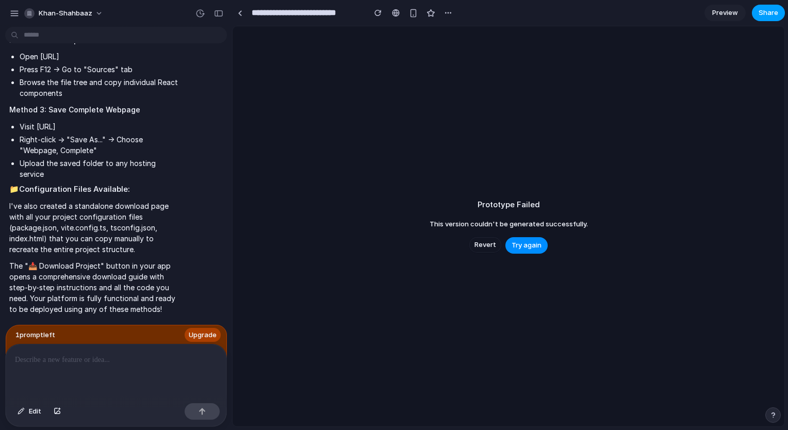
click at [764, 13] on span "Share" at bounding box center [768, 13] width 20 height 10
click at [738, 104] on button "Copy link" at bounding box center [744, 111] width 62 height 18
click at [761, 8] on span "Share" at bounding box center [768, 13] width 20 height 10
click at [731, 108] on div "button" at bounding box center [728, 110] width 8 height 8
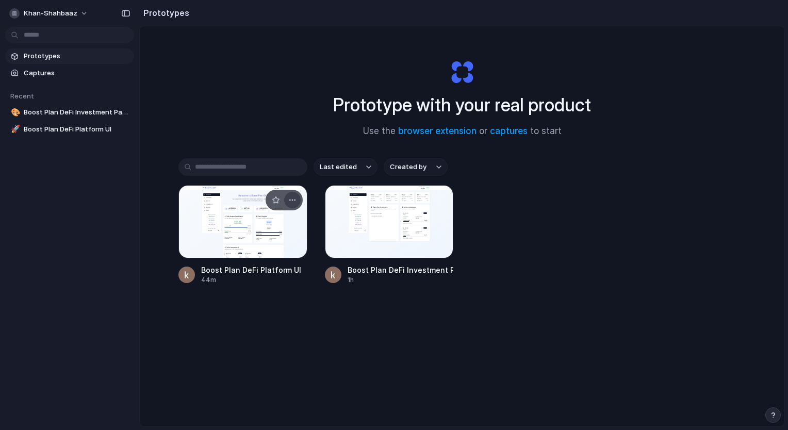
click at [288, 197] on div "button" at bounding box center [292, 200] width 8 height 8
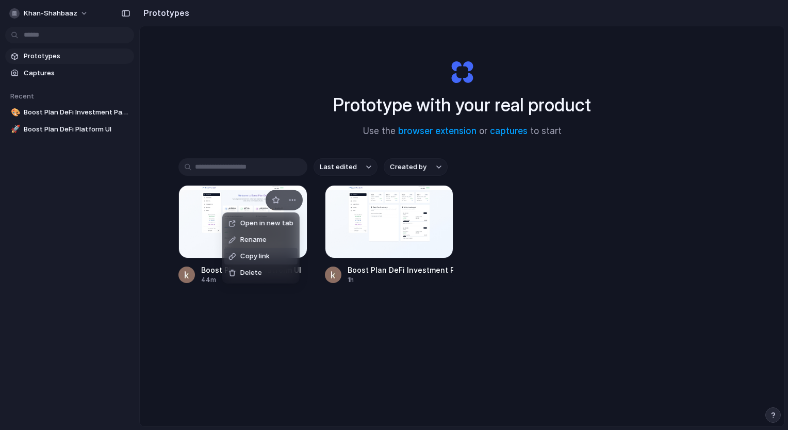
click at [259, 257] on span "Copy link" at bounding box center [254, 256] width 29 height 10
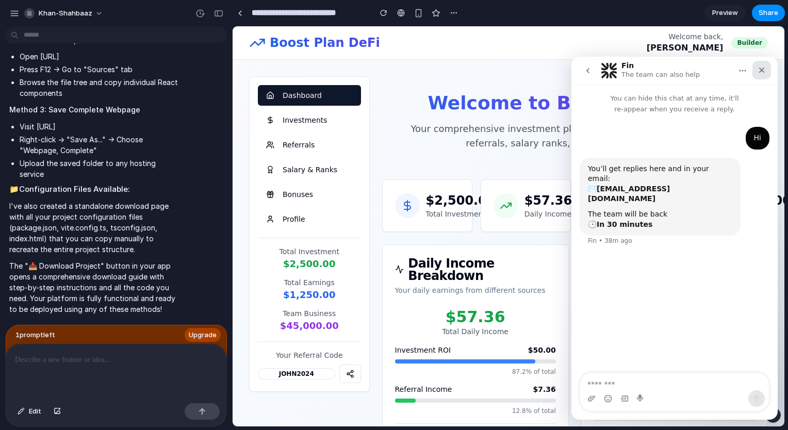
click at [757, 72] on div "Close" at bounding box center [761, 70] width 19 height 19
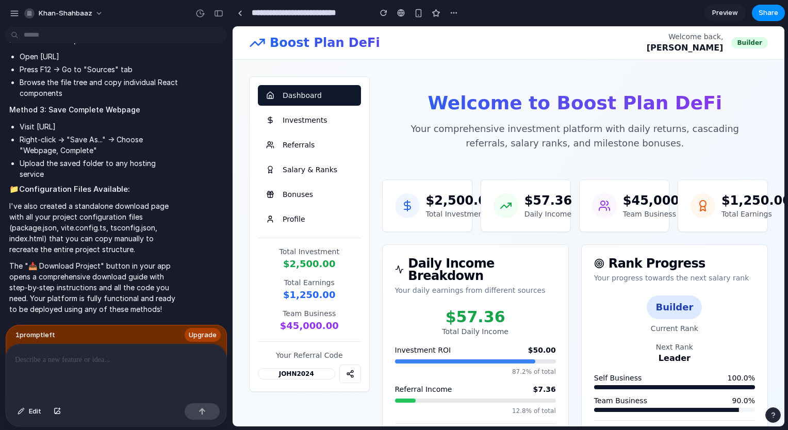
click at [718, 10] on span "Preview" at bounding box center [725, 13] width 26 height 10
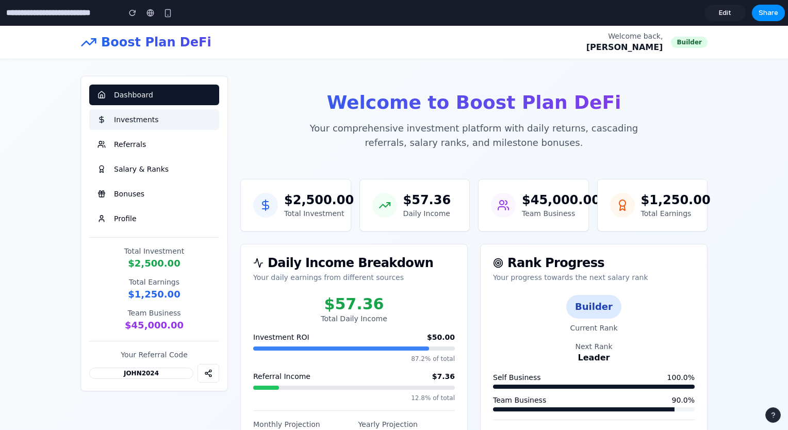
click at [158, 124] on button "Investments" at bounding box center [154, 119] width 130 height 21
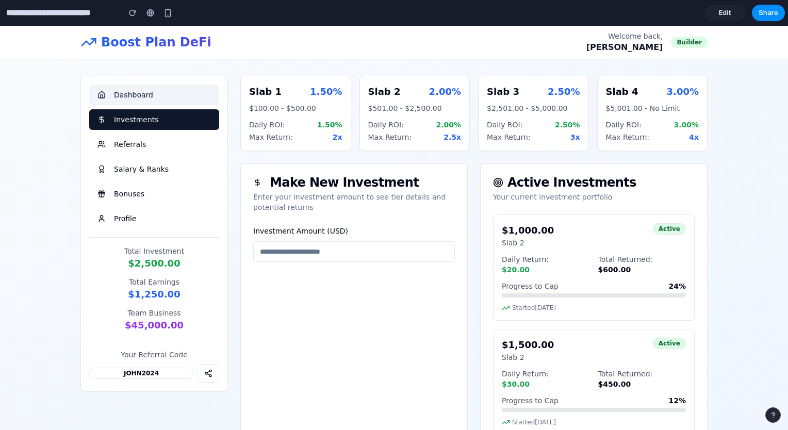
click at [146, 96] on button "Dashboard" at bounding box center [154, 95] width 130 height 21
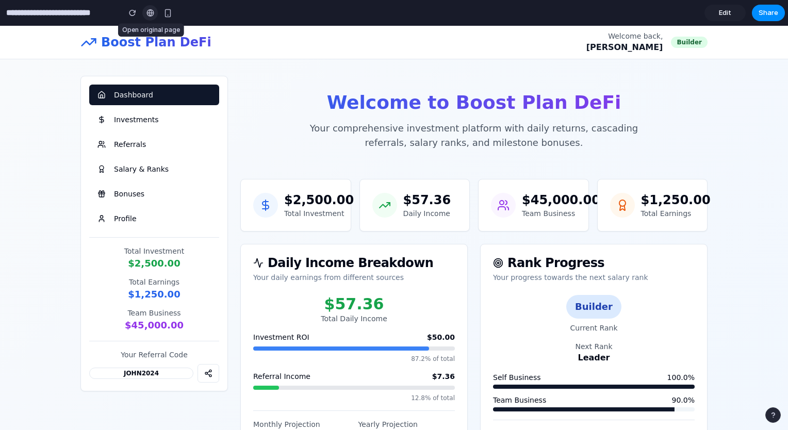
click at [153, 14] on div at bounding box center [150, 13] width 8 height 8
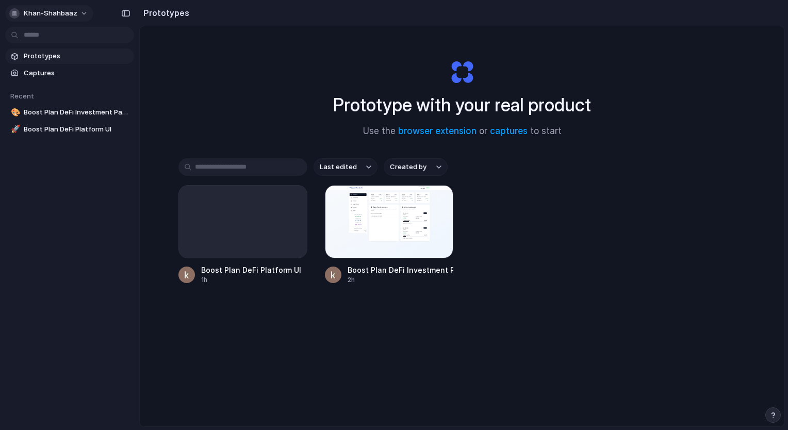
click at [11, 8] on div "khan-shahbaaz" at bounding box center [43, 13] width 68 height 10
click at [29, 89] on span "Sign out" at bounding box center [37, 86] width 27 height 10
